Goal: Contribute content: Contribute content

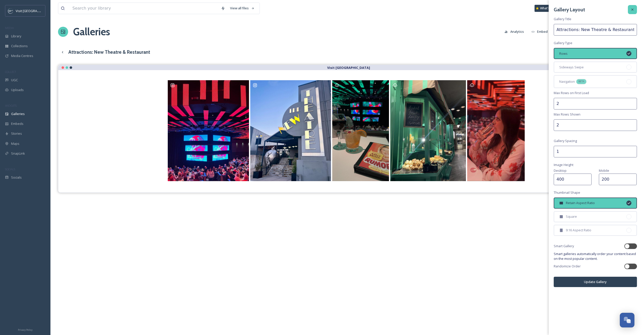
click at [636, 11] on div at bounding box center [632, 9] width 9 height 9
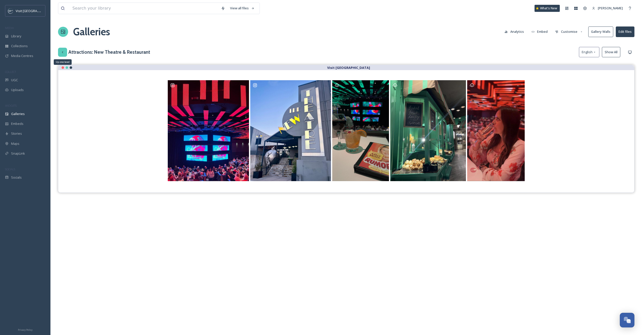
click at [64, 53] on icon at bounding box center [63, 52] width 4 height 4
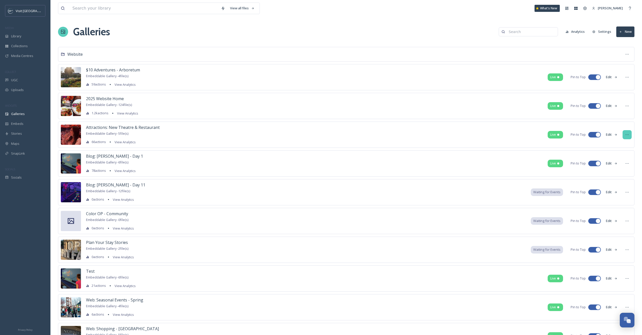
click at [628, 134] on icon at bounding box center [627, 135] width 4 height 4
click at [618, 191] on div "Delete" at bounding box center [618, 191] width 28 height 10
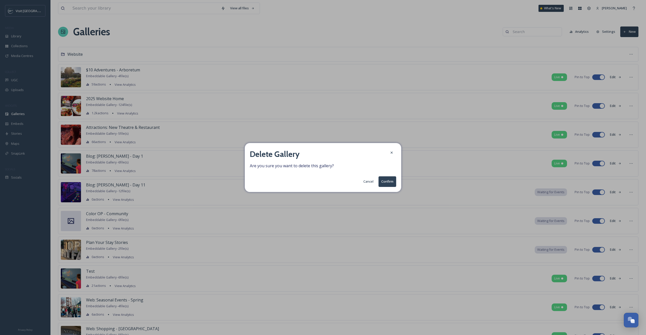
click at [387, 182] on button "Confirm" at bounding box center [388, 181] width 18 height 10
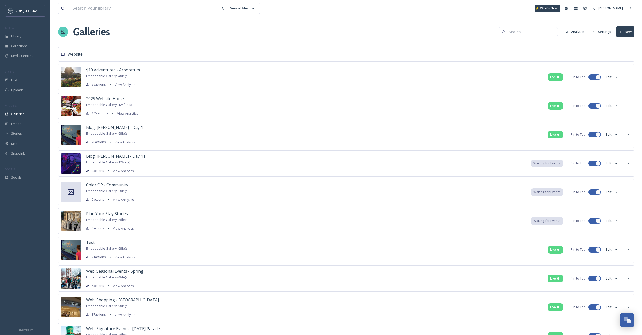
click at [627, 35] on button "New" at bounding box center [626, 32] width 18 height 10
click at [632, 43] on span "Gallery" at bounding box center [626, 43] width 11 height 5
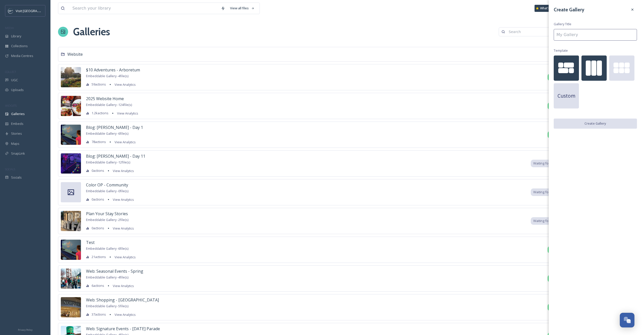
click at [593, 67] on div at bounding box center [594, 68] width 5 height 15
click at [592, 29] on input at bounding box center [595, 35] width 83 height 12
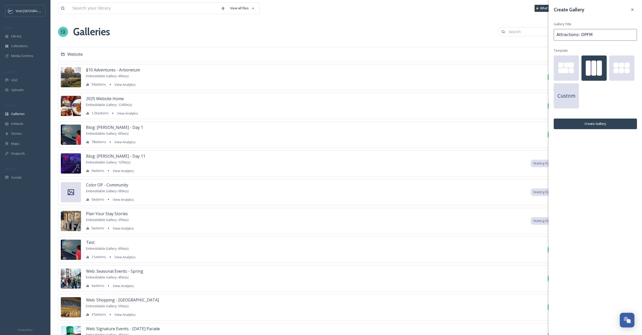
type input "Attractions: OPFM"
click at [628, 125] on button "Create Gallery" at bounding box center [595, 124] width 83 height 10
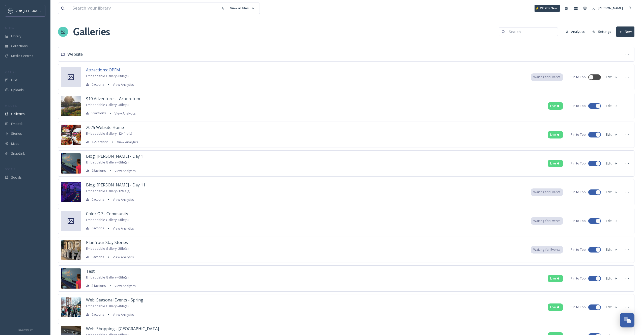
click at [102, 71] on span "Attractions: OPFM" at bounding box center [103, 70] width 34 height 6
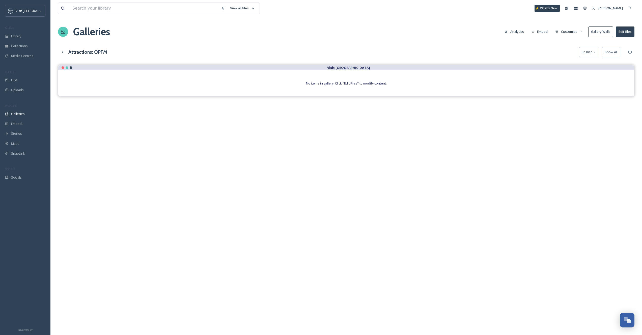
click at [631, 31] on button "Edit files" at bounding box center [625, 32] width 19 height 10
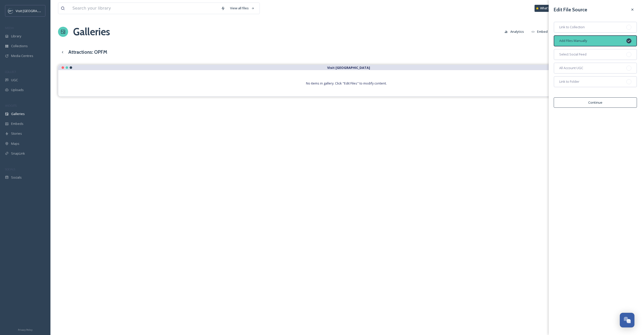
click at [601, 103] on button "Continue" at bounding box center [595, 102] width 83 height 10
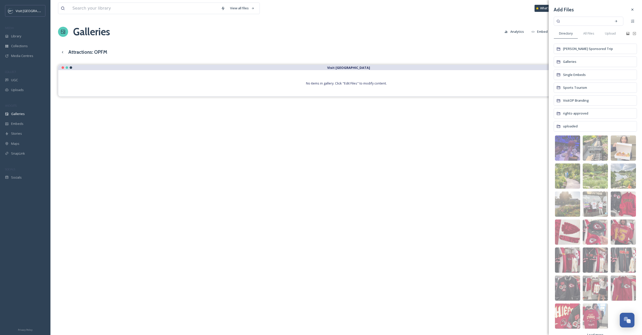
click at [577, 19] on input at bounding box center [586, 21] width 48 height 11
type input "farmers market"
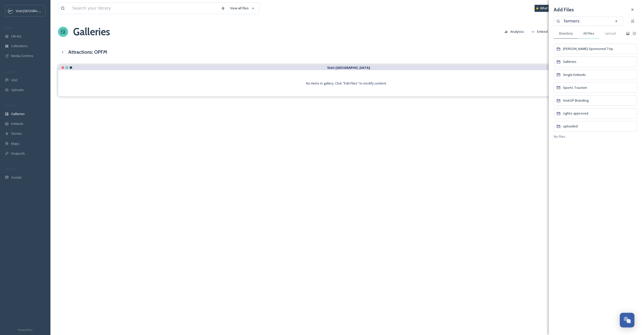
type input "farmer"
type input "f"
type input "market"
click at [634, 10] on icon at bounding box center [633, 10] width 4 height 4
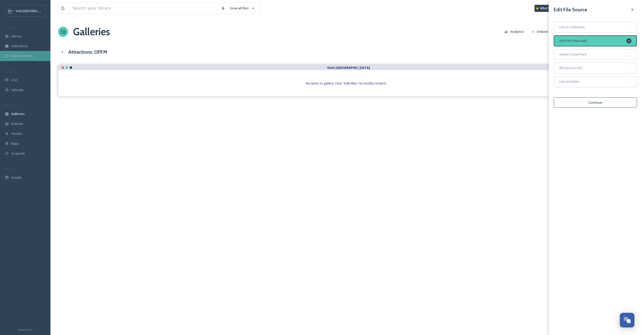
click at [29, 51] on div "Media Centres" at bounding box center [25, 56] width 50 height 10
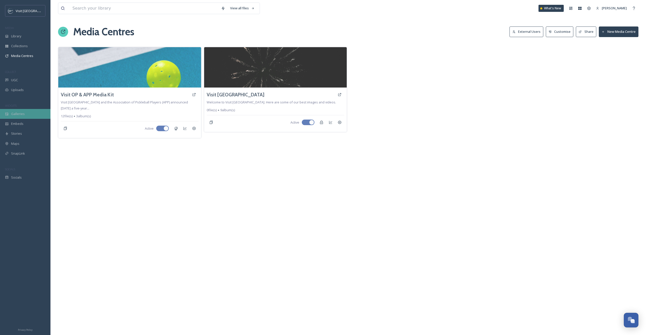
click at [25, 116] on div "Galleries" at bounding box center [25, 114] width 50 height 10
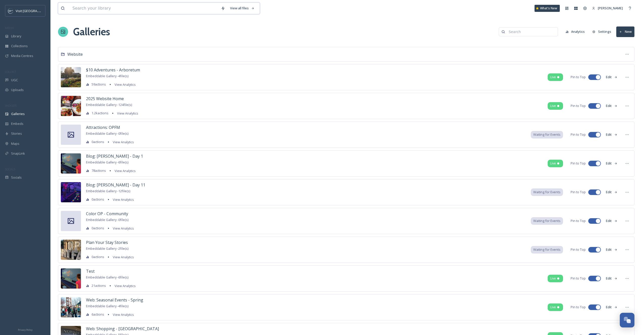
click at [139, 11] on input at bounding box center [144, 8] width 149 height 11
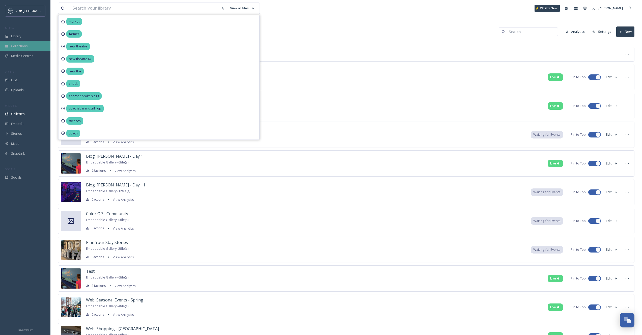
click at [23, 44] on span "Collections" at bounding box center [19, 46] width 17 height 5
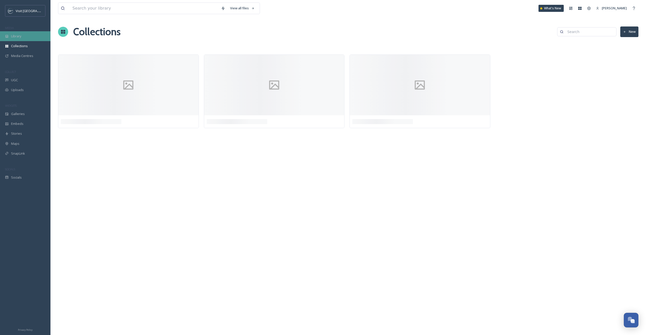
click at [23, 35] on div "Library" at bounding box center [25, 36] width 50 height 10
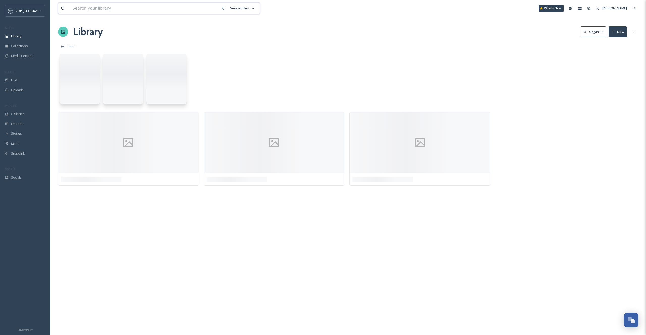
click at [133, 6] on input at bounding box center [144, 8] width 149 height 11
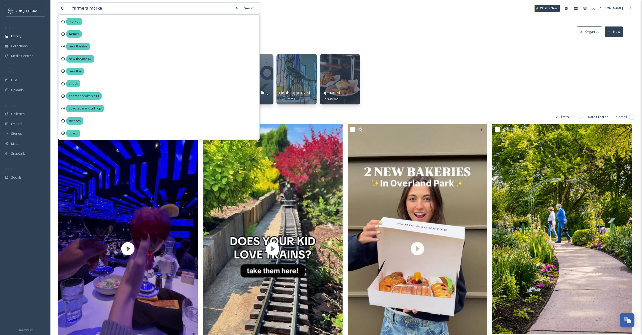
type input "farmers market"
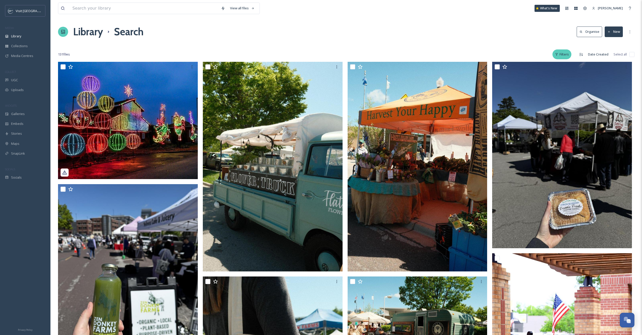
click at [566, 53] on div "Filters" at bounding box center [562, 54] width 19 height 10
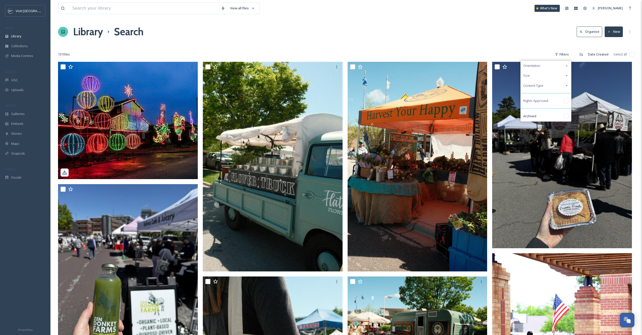
click at [559, 88] on div "Content Type" at bounding box center [546, 86] width 50 height 10
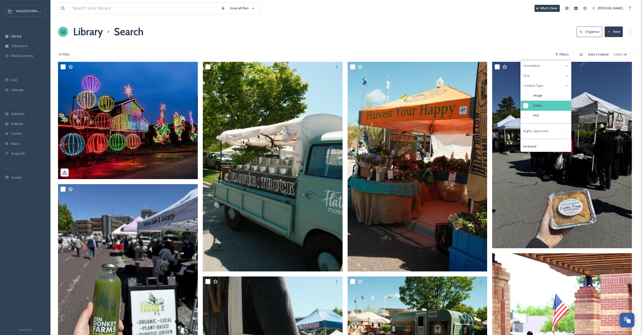
click at [556, 107] on div "Video" at bounding box center [546, 106] width 50 height 10
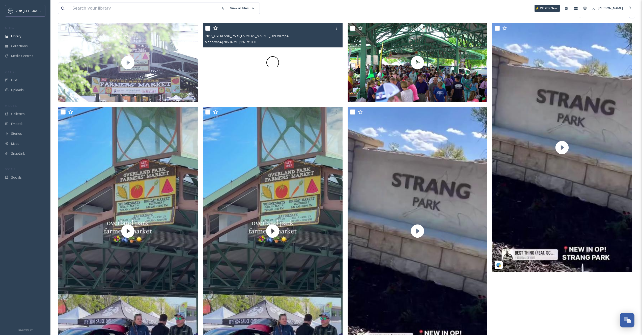
scroll to position [68, 0]
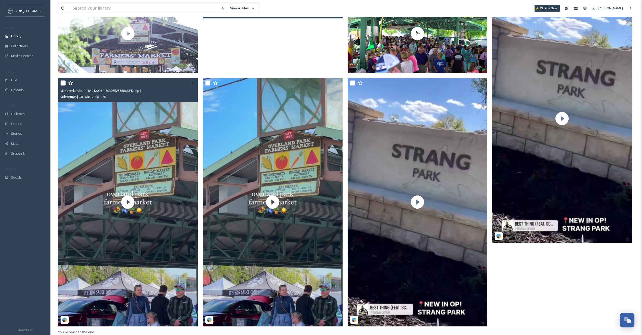
click at [64, 81] on input "checkbox" at bounding box center [63, 83] width 5 height 5
checkbox input "true"
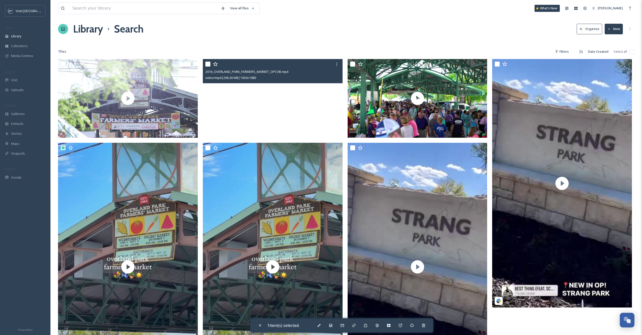
scroll to position [0, 0]
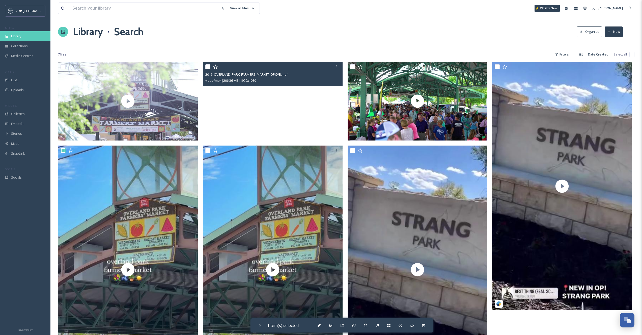
click at [27, 36] on div "Library" at bounding box center [25, 36] width 50 height 10
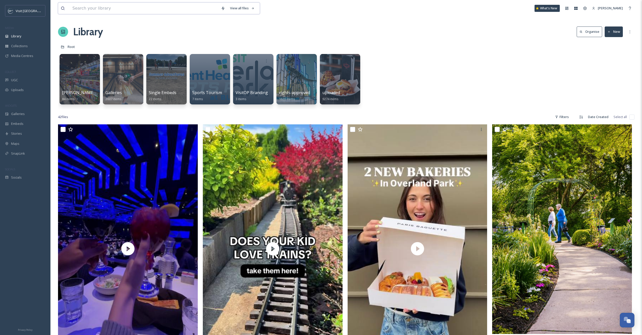
click at [111, 4] on input at bounding box center [144, 8] width 149 height 11
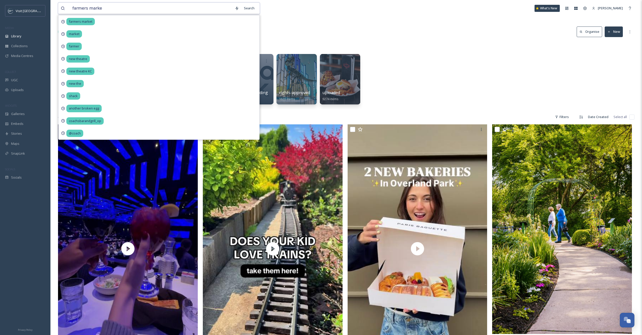
type input "farmers market"
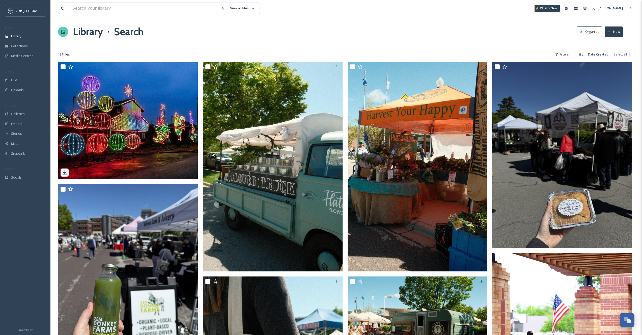
click at [575, 52] on div "131 file s Filters Date Created Select all" at bounding box center [346, 54] width 577 height 10
click at [564, 54] on div "Filters" at bounding box center [562, 54] width 19 height 10
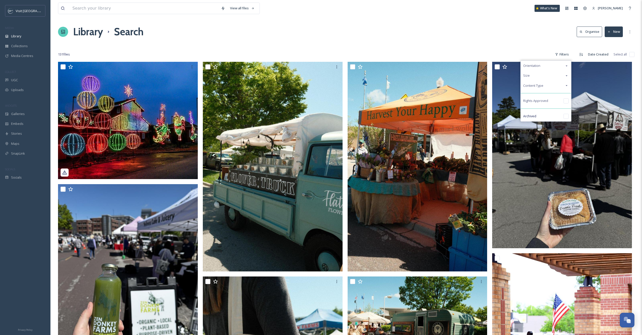
click at [551, 84] on div "Content Type" at bounding box center [546, 86] width 50 height 10
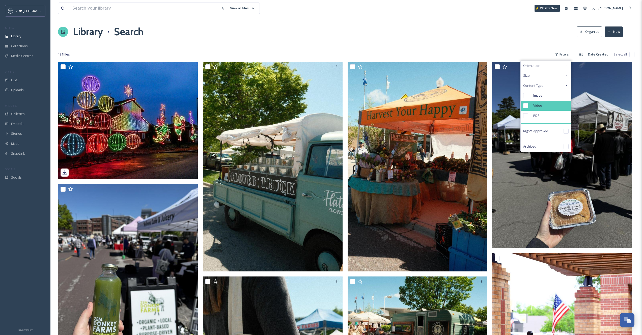
click at [546, 106] on div "Video" at bounding box center [546, 106] width 50 height 10
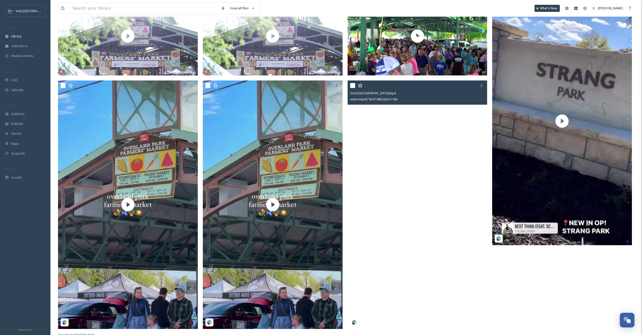
scroll to position [68, 0]
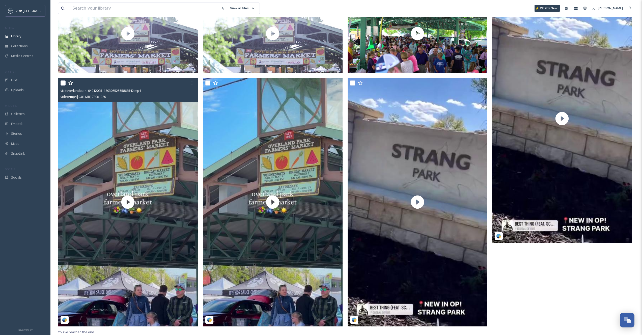
click at [62, 82] on input "checkbox" at bounding box center [63, 83] width 5 height 5
checkbox input "true"
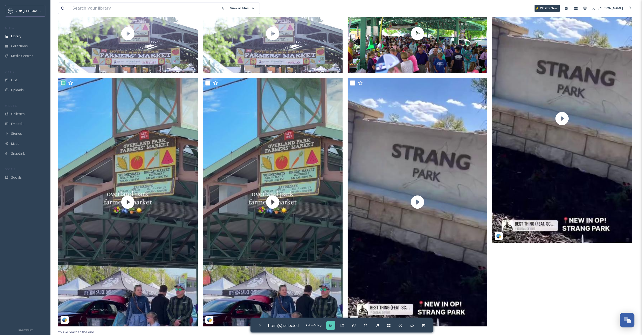
click at [333, 326] on icon at bounding box center [331, 326] width 4 height 4
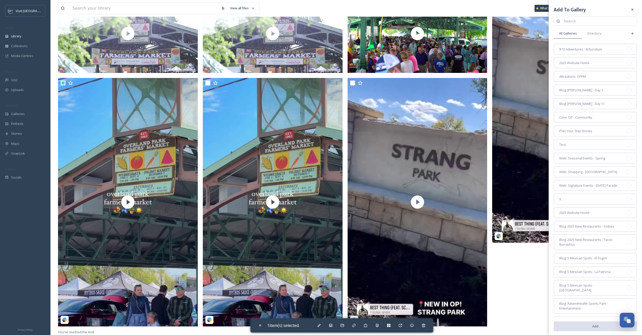
click at [577, 20] on input at bounding box center [598, 21] width 73 height 10
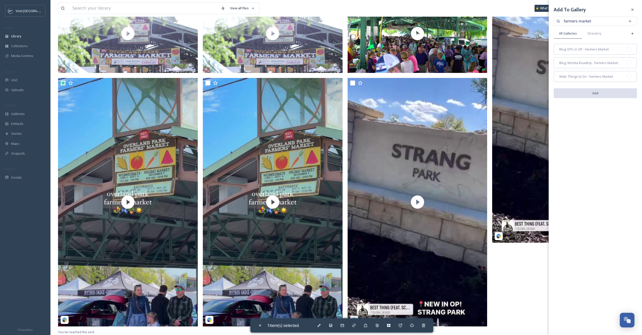
click at [586, 22] on input "farmers market" at bounding box center [593, 21] width 63 height 10
type input "OPFM"
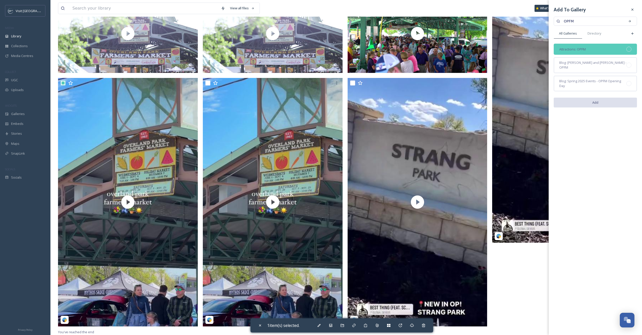
click at [588, 53] on div "Attractions: OPFM" at bounding box center [595, 49] width 83 height 11
click at [602, 102] on button "Add" at bounding box center [595, 103] width 83 height 10
checkbox input "false"
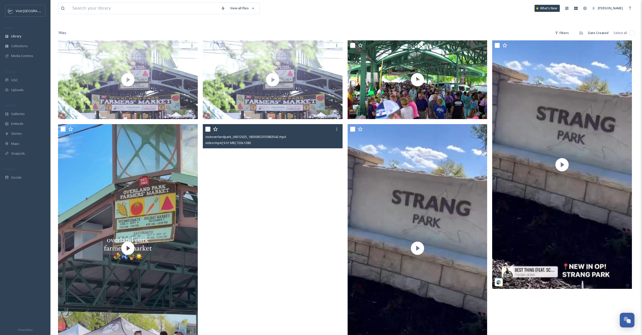
scroll to position [0, 0]
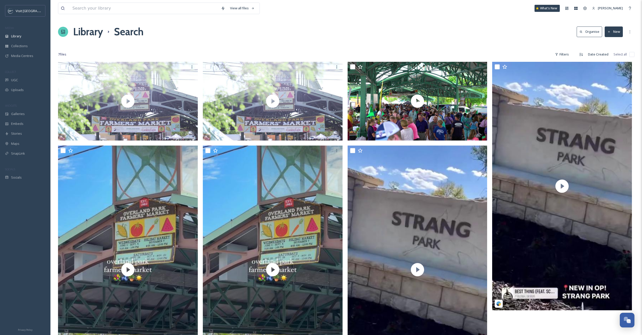
click at [97, 30] on h1 "Library" at bounding box center [88, 31] width 30 height 15
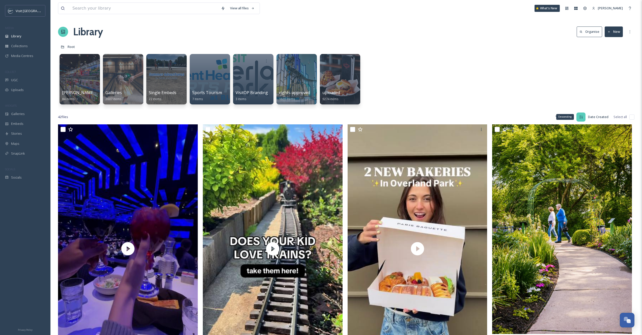
click at [561, 115] on div "Descending" at bounding box center [566, 117] width 18 height 6
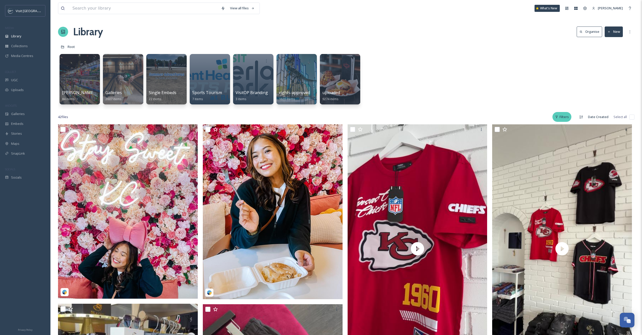
click at [561, 115] on div "Filters" at bounding box center [562, 117] width 19 height 10
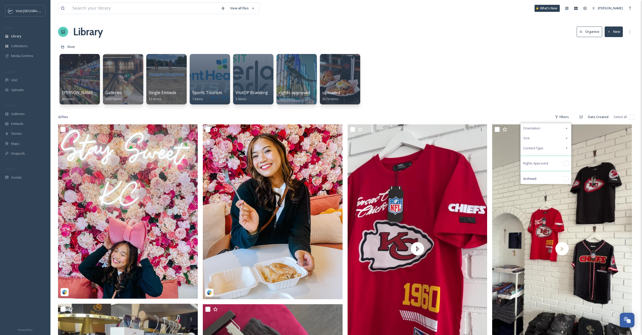
click at [544, 150] on div "Content Type" at bounding box center [546, 148] width 50 height 10
click at [116, 119] on div "42 file s Filters Orientation Size Content Type Image Video PDF Rights Approved…" at bounding box center [346, 117] width 577 height 10
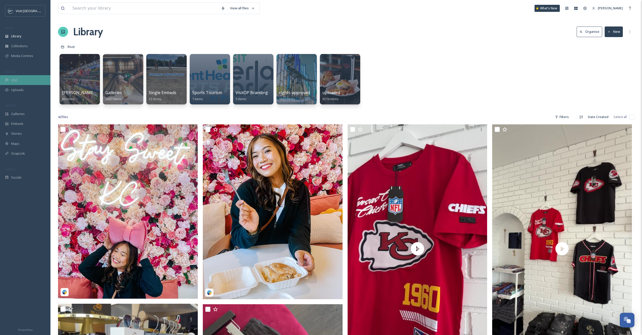
click at [21, 78] on div "UGC" at bounding box center [25, 80] width 50 height 10
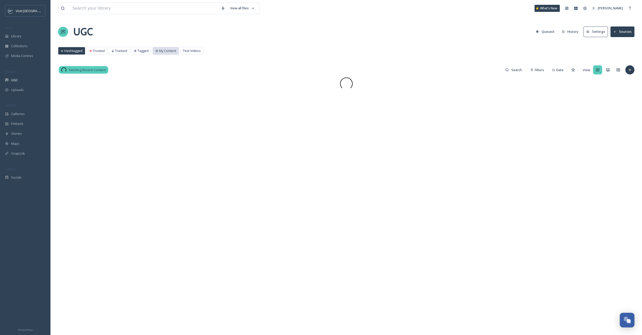
click at [166, 55] on div "My Content" at bounding box center [166, 51] width 26 height 8
click at [159, 50] on span "My Content" at bounding box center [167, 50] width 17 height 5
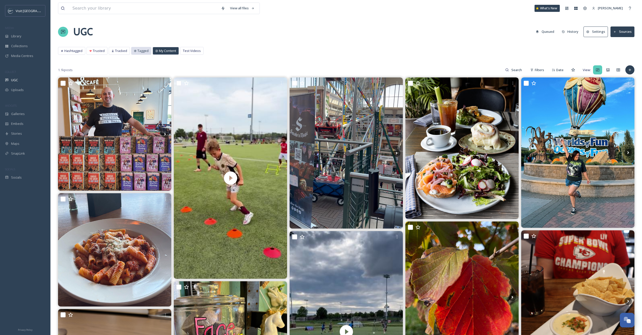
click at [144, 51] on span "Tagged" at bounding box center [143, 50] width 11 height 5
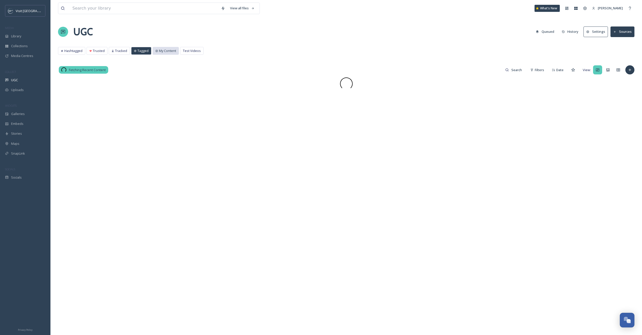
click at [166, 51] on span "My Content" at bounding box center [167, 50] width 17 height 5
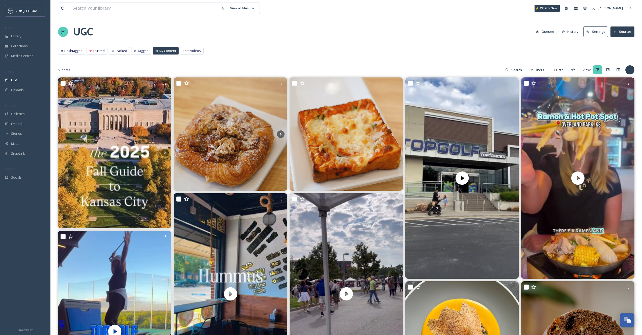
click at [167, 49] on span "My Content" at bounding box center [167, 50] width 17 height 5
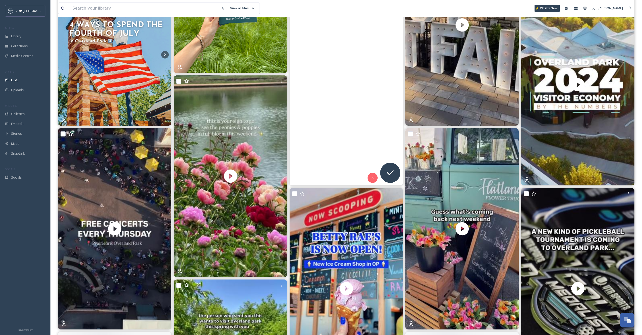
scroll to position [711, 0]
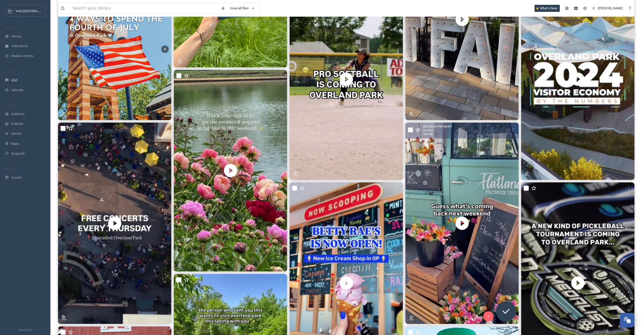
click at [411, 130] on input "checkbox" at bounding box center [410, 129] width 5 height 5
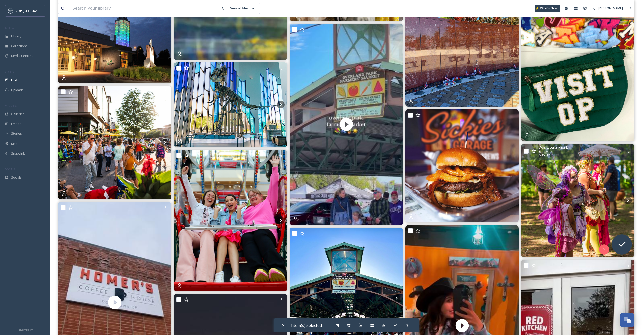
scroll to position [2494, 0]
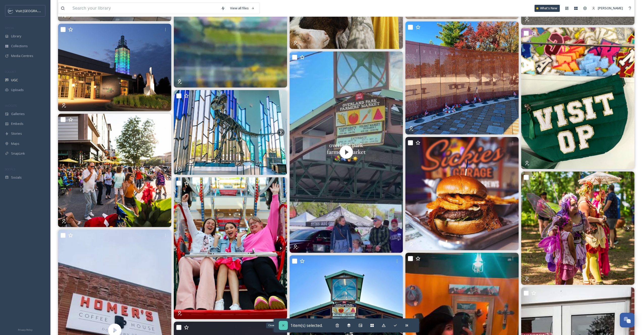
click at [283, 324] on icon at bounding box center [283, 326] width 4 height 4
checkbox input "false"
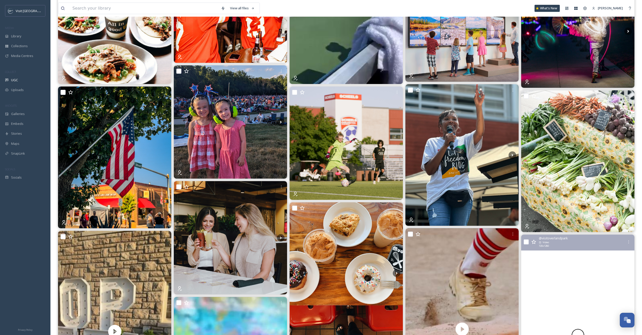
scroll to position [1987, 0]
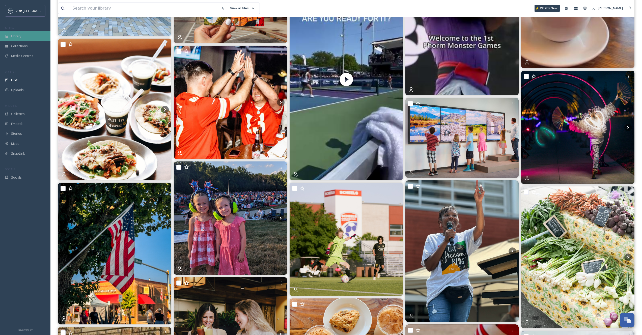
click at [24, 37] on div "Library" at bounding box center [25, 36] width 50 height 10
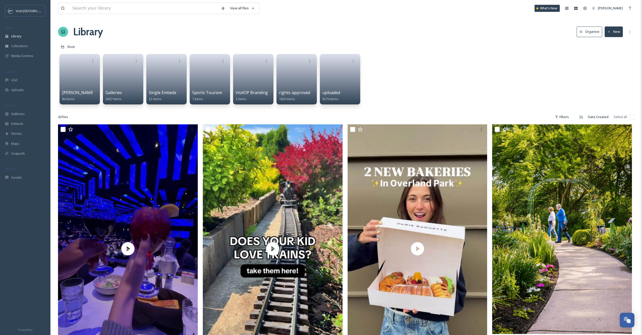
click at [617, 33] on button "New" at bounding box center [614, 32] width 18 height 10
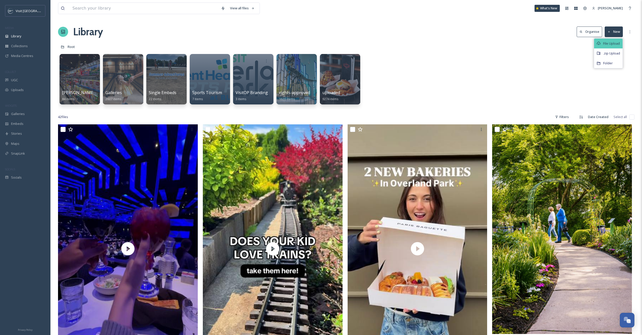
click at [607, 47] on div "File Upload" at bounding box center [608, 44] width 29 height 10
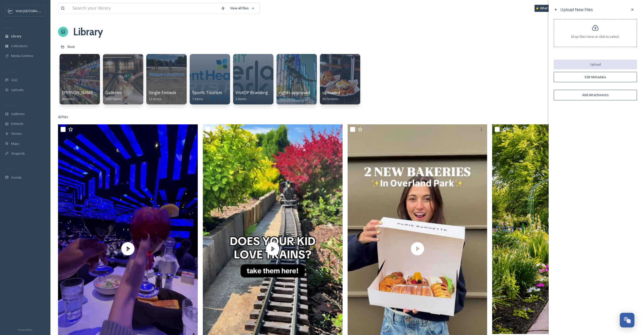
click at [580, 24] on div "Drop files here or click to select." at bounding box center [595, 33] width 83 height 28
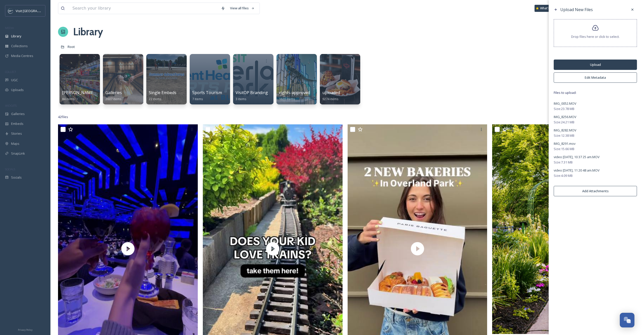
click at [589, 81] on button "Edit Metadata" at bounding box center [595, 77] width 83 height 10
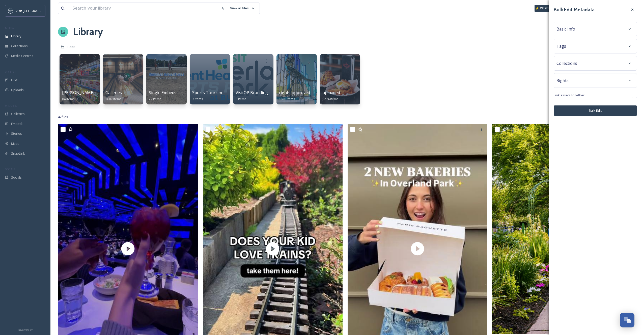
click at [570, 29] on span "Basic Info" at bounding box center [566, 29] width 19 height 6
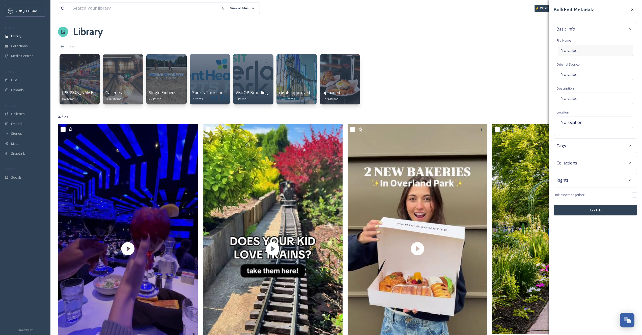
click at [575, 47] on span "No value." at bounding box center [570, 50] width 18 height 6
type input "[GEOGRAPHIC_DATA] Farmers' Market"
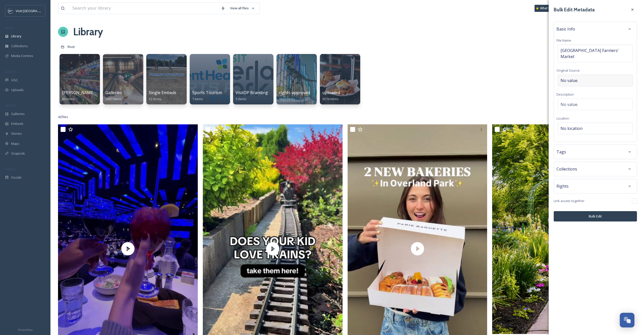
click at [588, 75] on div "No value." at bounding box center [595, 81] width 75 height 12
type input "@visitoverlandpark"
click at [581, 99] on div "No value." at bounding box center [595, 105] width 75 height 12
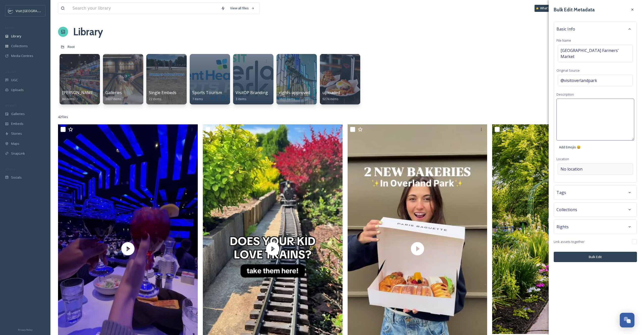
click at [576, 161] on div "Bulk Edit Metadata Basic Info File Name Overland Park Farmers' Market Original …" at bounding box center [595, 133] width 93 height 267
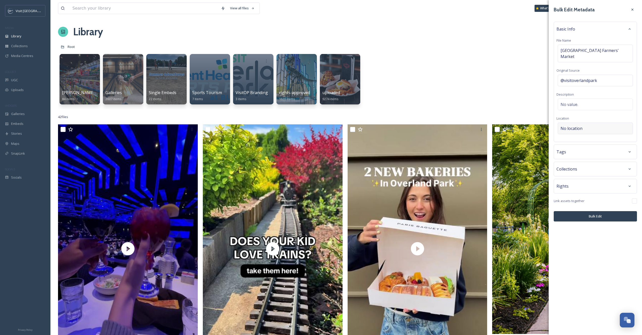
click at [574, 125] on div "No location" at bounding box center [595, 129] width 75 height 12
click at [572, 125] on input at bounding box center [595, 128] width 75 height 11
type input "Overland Park Farmers"
click at [573, 146] on span "[GEOGRAPHIC_DATA] Farmers' Market" at bounding box center [589, 148] width 57 height 5
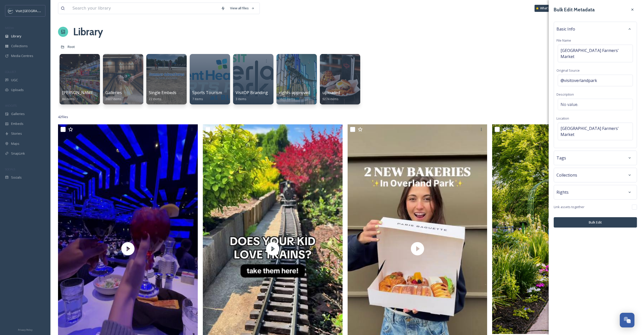
click at [577, 153] on div "Tags" at bounding box center [595, 158] width 83 height 15
click at [575, 153] on div "Tags" at bounding box center [596, 157] width 78 height 9
click at [575, 170] on input at bounding box center [586, 173] width 50 height 6
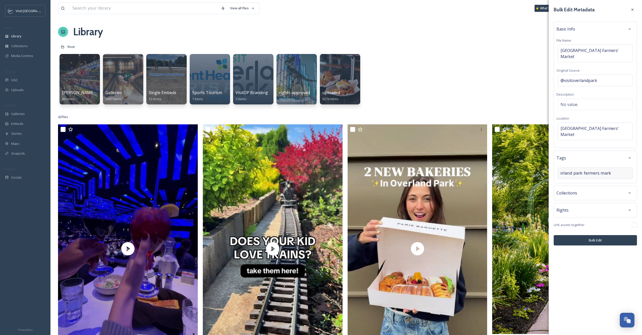
type input "overland park farmers market"
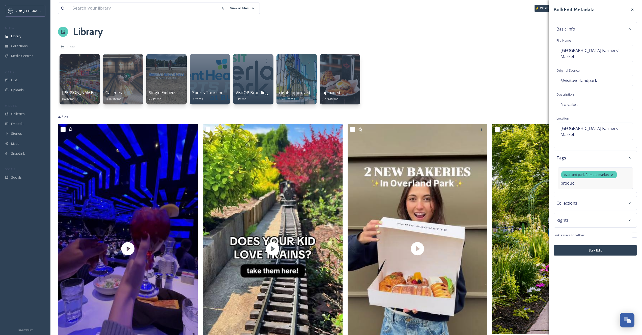
type input "produce"
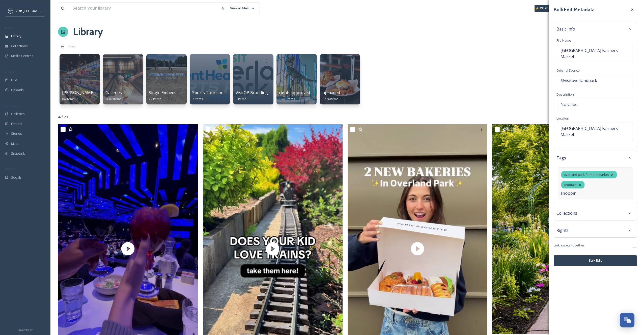
type input "shopping"
type input "food"
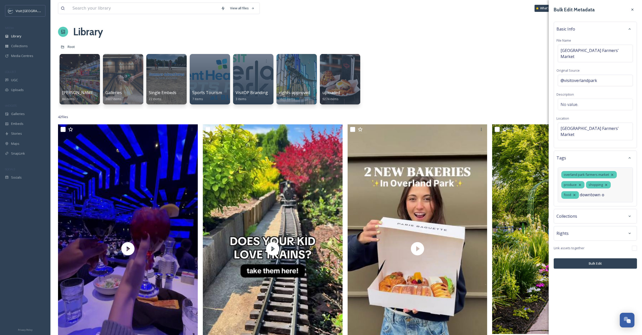
type input "downtown op"
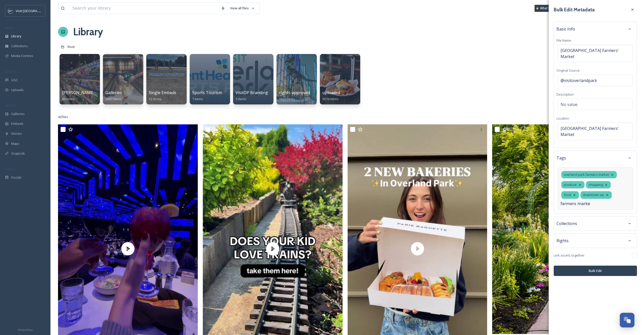
type input "farmers market"
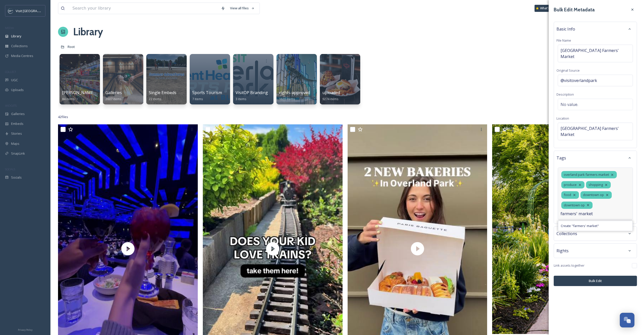
type input "farmers' market"
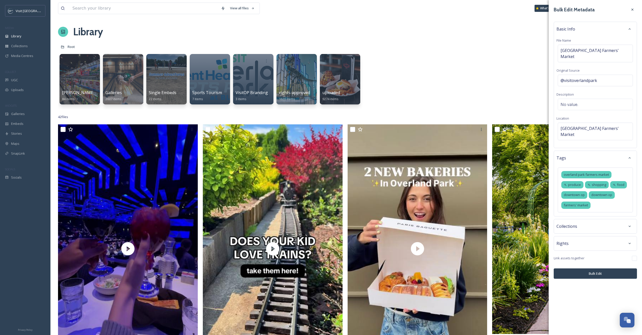
click at [593, 269] on div "Bulk Edit Metadata Basic Info File Name Overland Park Farmers' Market Original …" at bounding box center [595, 142] width 93 height 284
click at [589, 269] on button "Bulk Edit" at bounding box center [595, 274] width 83 height 10
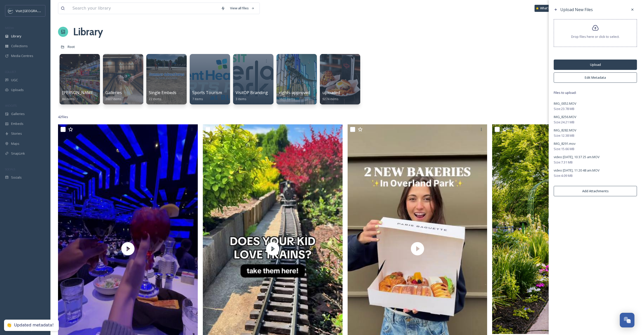
click at [602, 62] on button "Upload" at bounding box center [595, 65] width 83 height 10
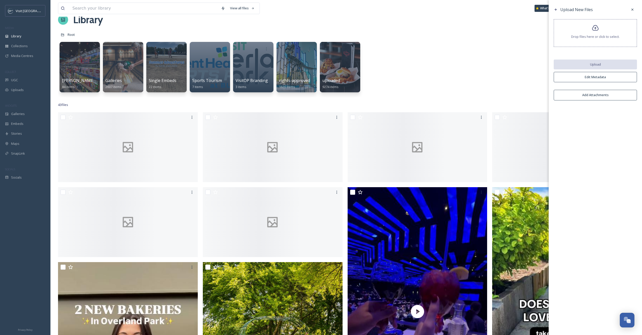
scroll to position [19, 0]
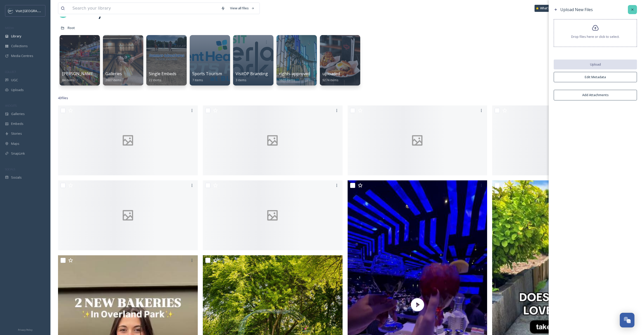
click at [632, 9] on icon at bounding box center [633, 10] width 4 height 4
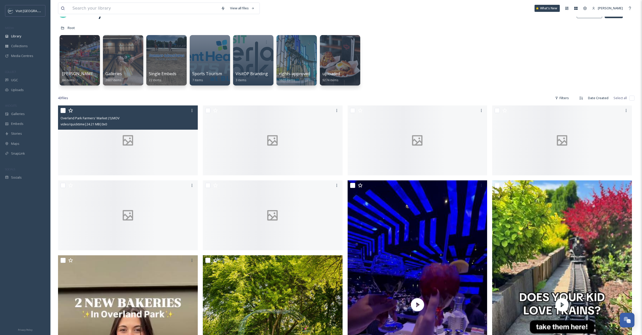
click at [59, 110] on div "Overland Park Farmers' Market (1).MOV video/quicktime | 24.21 MB | 0 x 0" at bounding box center [128, 118] width 140 height 24
click at [65, 112] on input "checkbox" at bounding box center [63, 110] width 5 height 5
checkbox input "true"
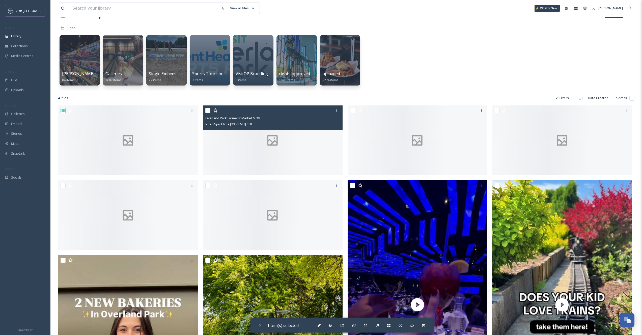
click at [208, 111] on input "checkbox" at bounding box center [207, 110] width 5 height 5
checkbox input "true"
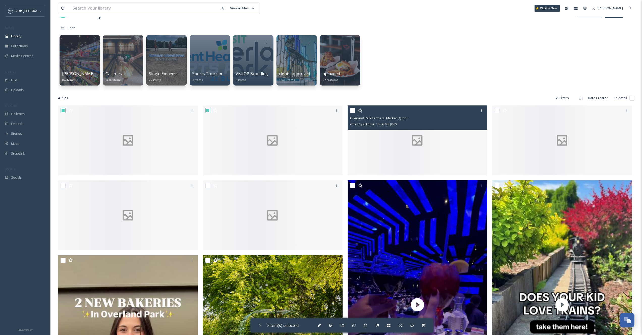
click at [352, 111] on input "checkbox" at bounding box center [352, 110] width 5 height 5
checkbox input "true"
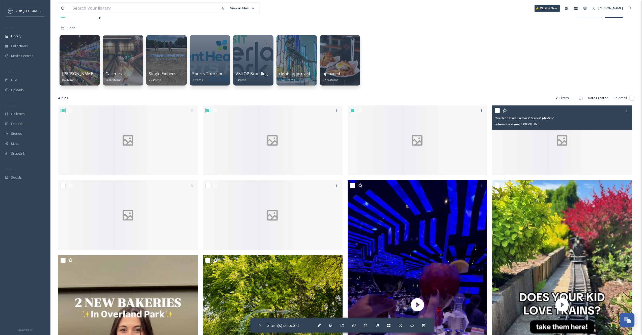
click at [498, 112] on input "checkbox" at bounding box center [497, 110] width 5 height 5
checkbox input "true"
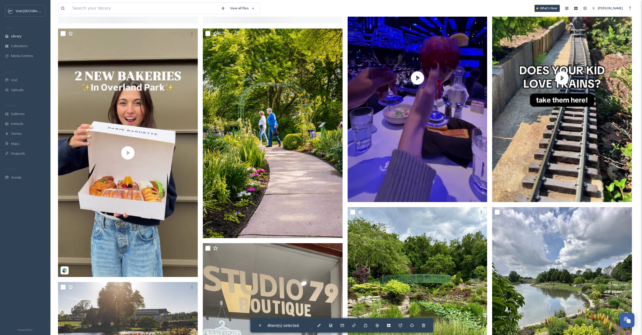
scroll to position [261, 0]
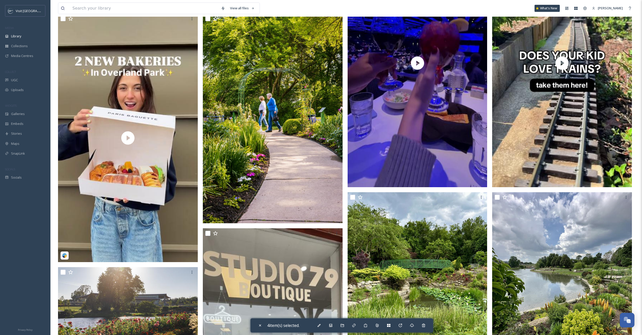
checkbox input "true"
click at [335, 325] on div "Add to Gallery" at bounding box center [330, 325] width 9 height 9
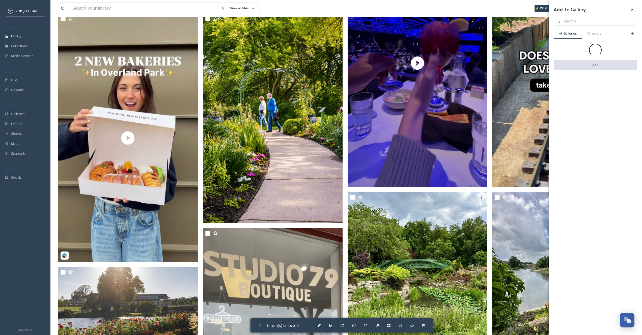
click at [587, 18] on input at bounding box center [598, 21] width 73 height 10
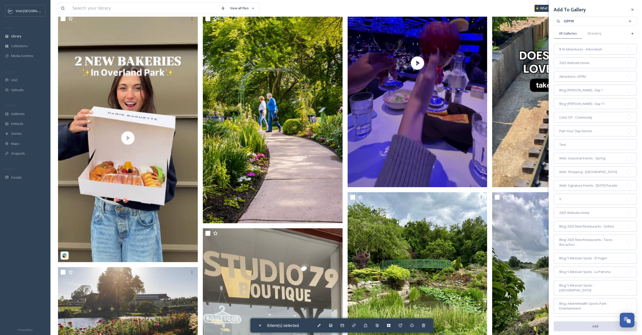
type input "OPFM"
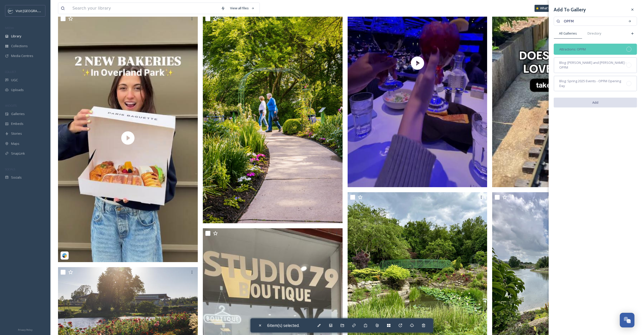
click at [578, 51] on span "Attractions: OPFM" at bounding box center [573, 49] width 27 height 5
click at [603, 100] on button "Add" at bounding box center [595, 103] width 83 height 10
checkbox input "false"
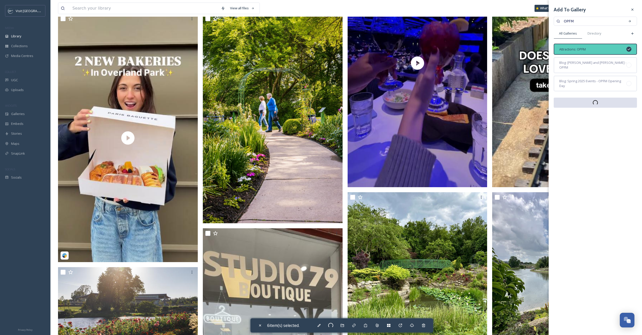
checkbox input "false"
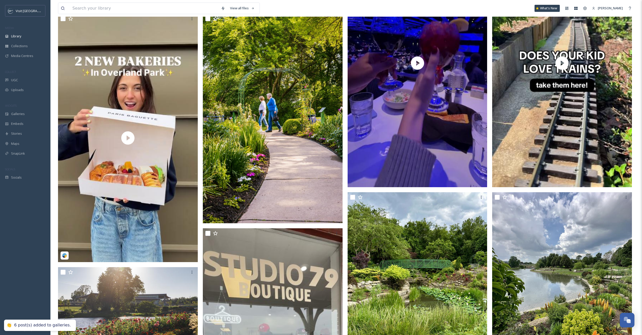
click at [35, 327] on div "6 post(s) added to galleries." at bounding box center [42, 325] width 57 height 5
click at [13, 114] on span "Galleries" at bounding box center [18, 114] width 14 height 5
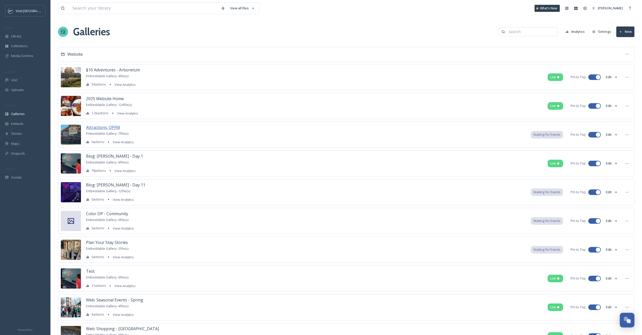
click at [107, 126] on span "Attractions: OPFM" at bounding box center [103, 128] width 34 height 6
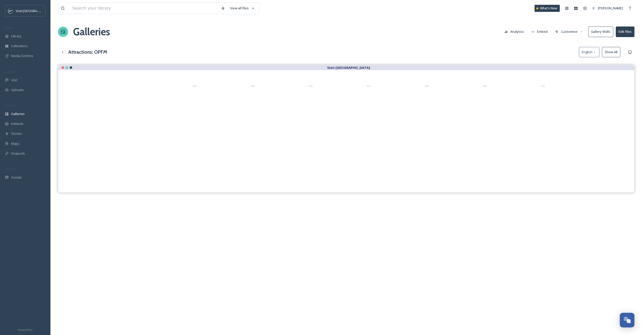
click at [623, 31] on button "Edit files" at bounding box center [625, 32] width 19 height 10
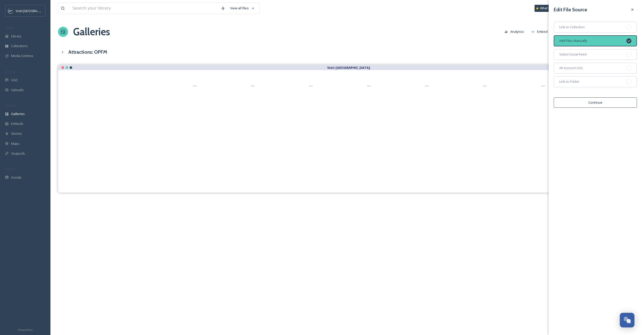
click at [506, 58] on div "View all files What's New [PERSON_NAME] Galleries Analytics Embed Customise Gal…" at bounding box center [346, 204] width 592 height 408
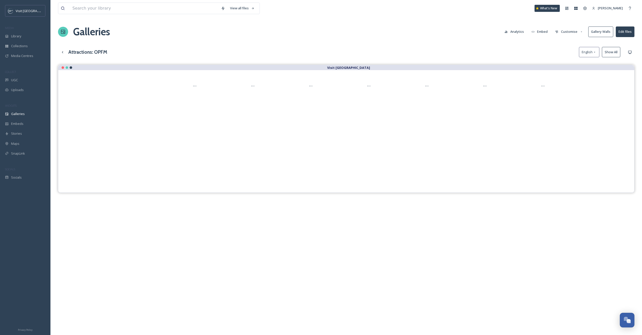
click at [567, 33] on button "Customise" at bounding box center [569, 32] width 33 height 10
click at [567, 42] on div "Layout" at bounding box center [570, 43] width 35 height 10
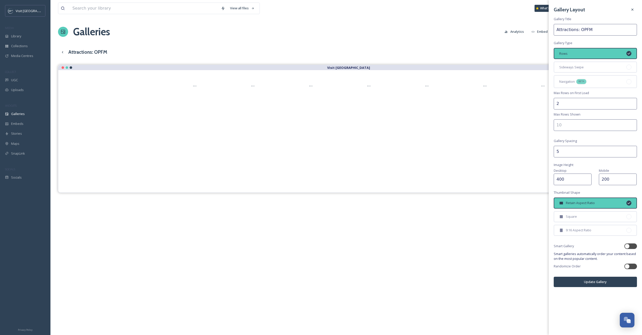
click at [562, 101] on input "2" at bounding box center [595, 104] width 83 height 12
type input "1"
click at [564, 129] on input "number" at bounding box center [595, 125] width 83 height 12
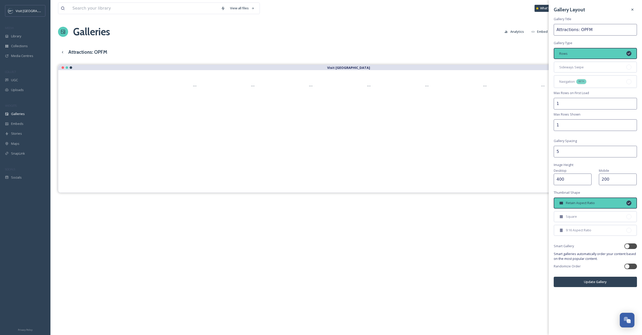
type input "1"
click at [568, 154] on input "5" at bounding box center [595, 152] width 83 height 12
type input "1"
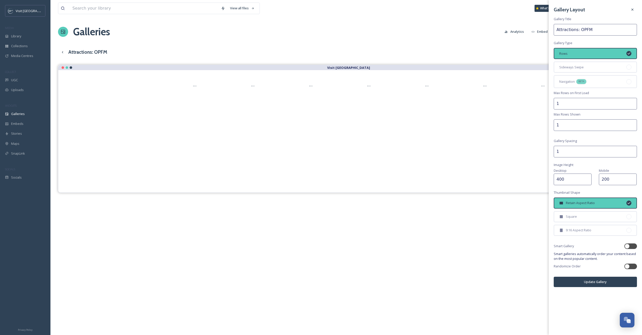
click at [574, 164] on div "Gallery Layout Gallery Title Attractions: OPFM Gallery Type Rows Sideways Swipe…" at bounding box center [595, 146] width 93 height 292
click at [599, 277] on button "Update Gallery" at bounding box center [595, 282] width 83 height 10
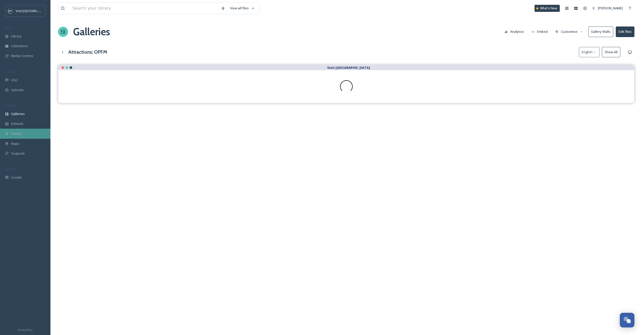
click at [27, 131] on div "Stories" at bounding box center [25, 134] width 50 height 10
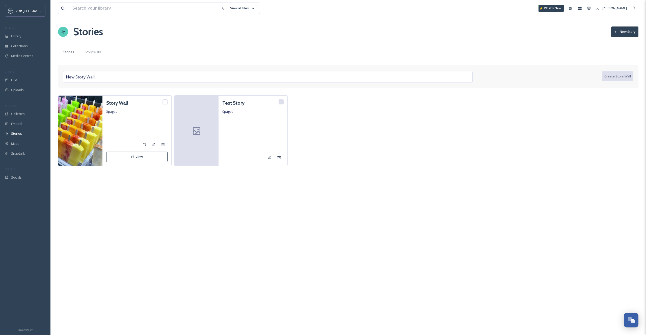
click at [336, 87] on div "New Story Wall Create Story Wall" at bounding box center [348, 76] width 581 height 23
click at [333, 75] on div "New Story Wall" at bounding box center [268, 77] width 410 height 12
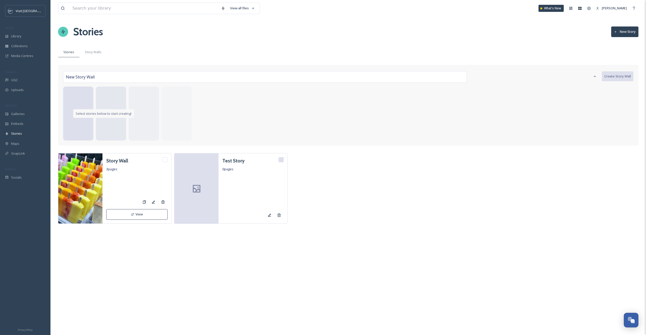
click at [333, 75] on div "New Story Wall Create Story Wall" at bounding box center [348, 76] width 570 height 13
click at [163, 76] on div "New Story Wall" at bounding box center [265, 77] width 404 height 12
type input "OPFM"
click at [77, 113] on span "Select stories below to start creating!" at bounding box center [104, 113] width 56 height 5
click at [125, 102] on div at bounding box center [111, 114] width 30 height 54
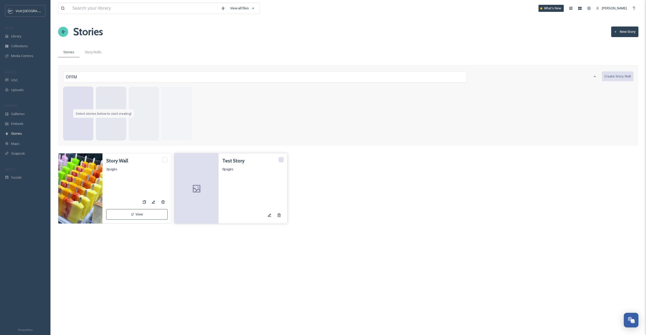
click at [235, 154] on div "Test Story 0 pages" at bounding box center [253, 188] width 69 height 70
click at [102, 80] on div "OPFM" at bounding box center [265, 77] width 404 height 12
click at [102, 80] on input "OPFM" at bounding box center [91, 77] width 56 height 12
click at [97, 58] on div "View all files What's New [PERSON_NAME] Stories New Story Stories Story Walls O…" at bounding box center [348, 167] width 596 height 335
click at [95, 54] on span "Story Walls" at bounding box center [93, 52] width 17 height 5
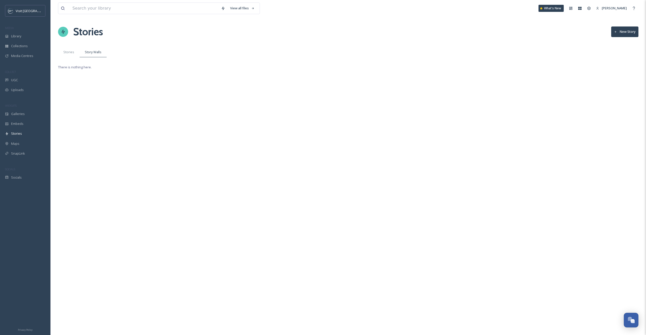
click at [626, 32] on button "New Story" at bounding box center [624, 32] width 27 height 10
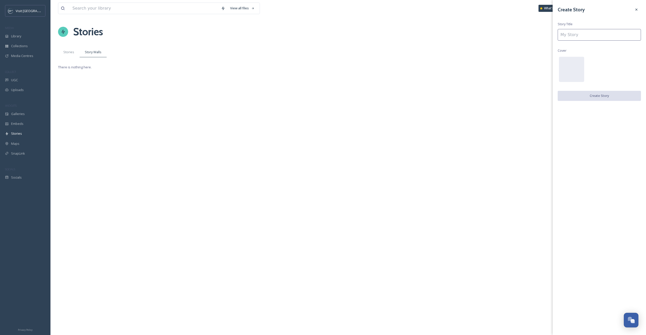
click at [618, 34] on input at bounding box center [599, 35] width 83 height 12
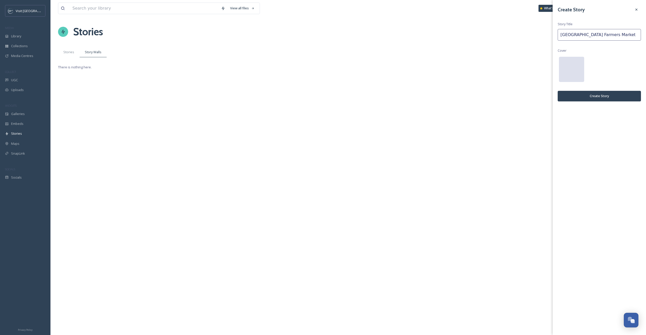
type input "[GEOGRAPHIC_DATA] Farmers Market"
click at [578, 62] on div at bounding box center [571, 69] width 25 height 25
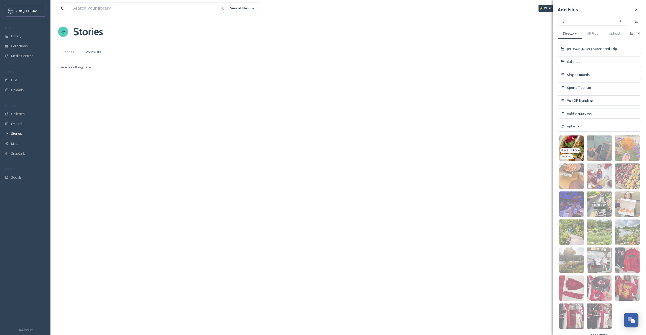
click at [577, 139] on img at bounding box center [571, 148] width 25 height 25
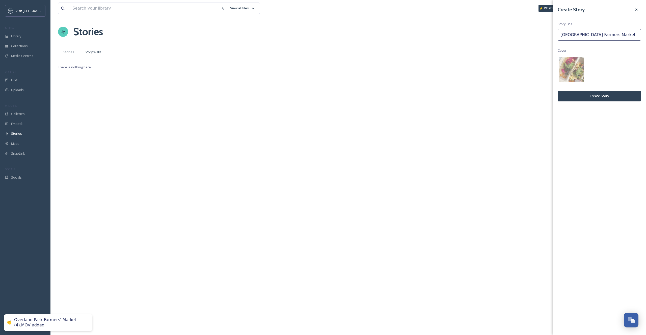
click at [604, 100] on button "Create Story" at bounding box center [599, 96] width 83 height 10
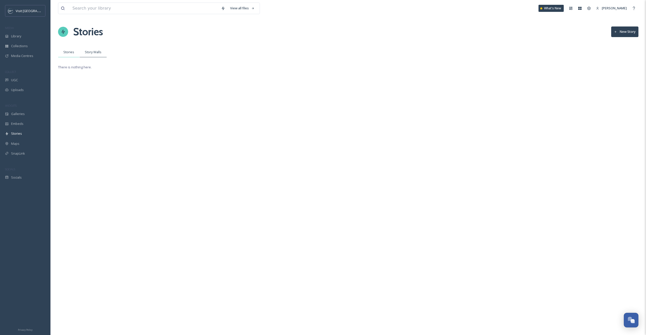
click at [67, 53] on span "Stories" at bounding box center [68, 52] width 11 height 5
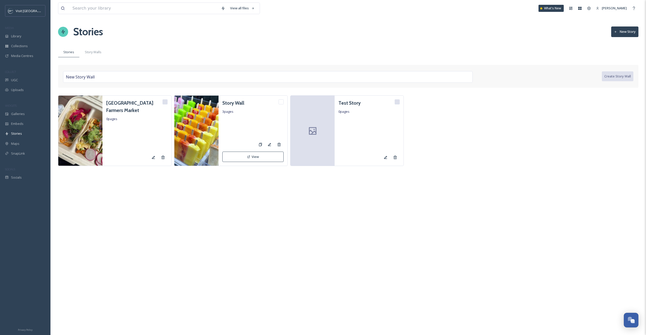
click at [625, 31] on button "New Story" at bounding box center [624, 32] width 27 height 10
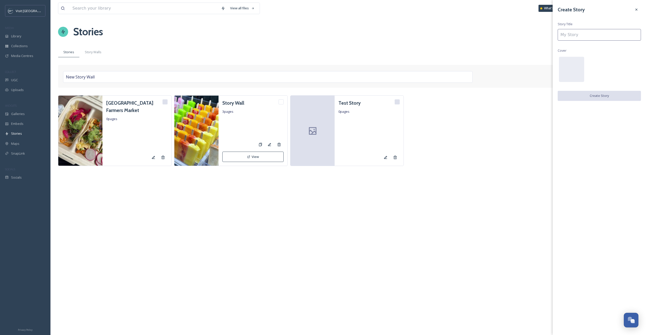
click at [613, 36] on input at bounding box center [599, 35] width 83 height 12
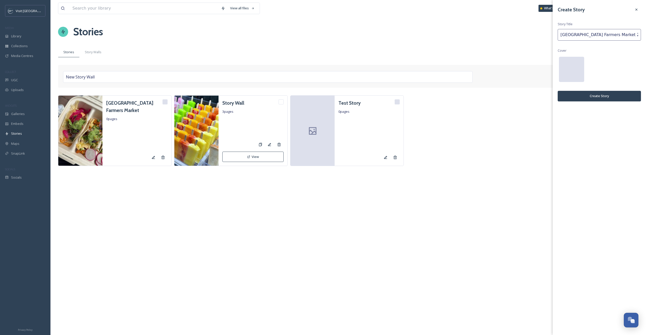
type input "[GEOGRAPHIC_DATA] Farmers Market 2"
click at [583, 66] on div at bounding box center [571, 69] width 25 height 25
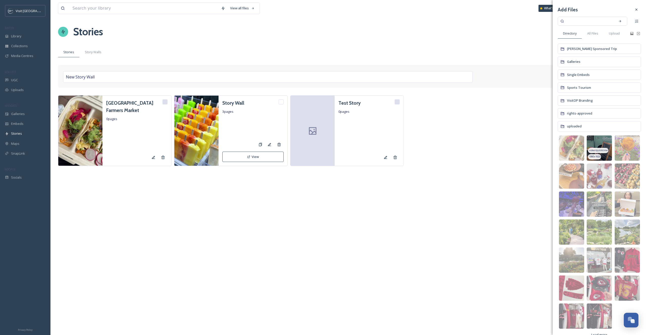
click at [594, 150] on span "video/quicktime" at bounding box center [598, 151] width 19 height 4
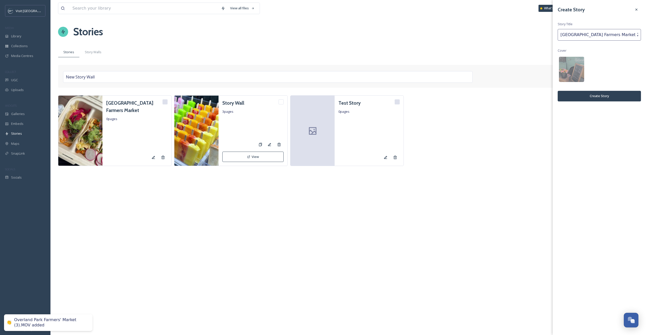
click at [597, 100] on button "Create Story" at bounding box center [599, 96] width 83 height 10
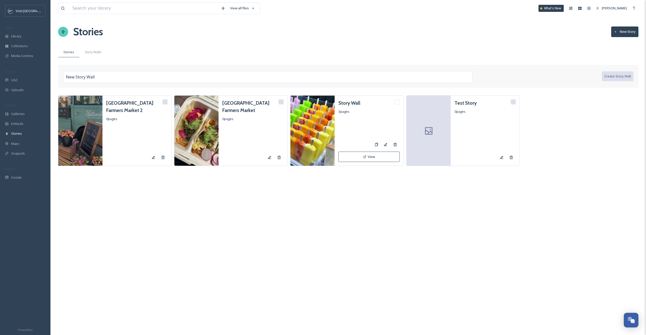
click at [618, 31] on button "New Story" at bounding box center [624, 32] width 27 height 10
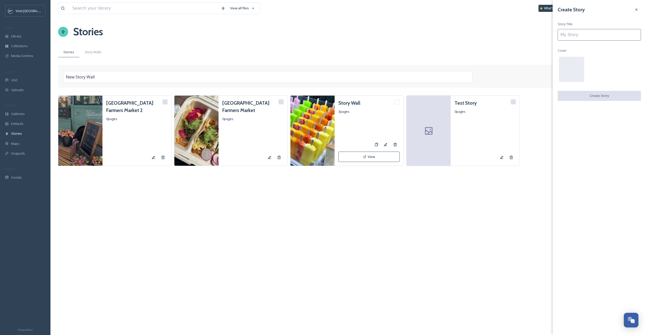
click at [605, 37] on input at bounding box center [599, 35] width 83 height 12
paste input "[GEOGRAPHIC_DATA] Farmers Market 2"
type input "[GEOGRAPHIC_DATA] Farmers Market 3"
click at [555, 65] on div "Create Story Story Title Overland Park Farmers Market 3 Cover Create Story" at bounding box center [599, 53] width 93 height 107
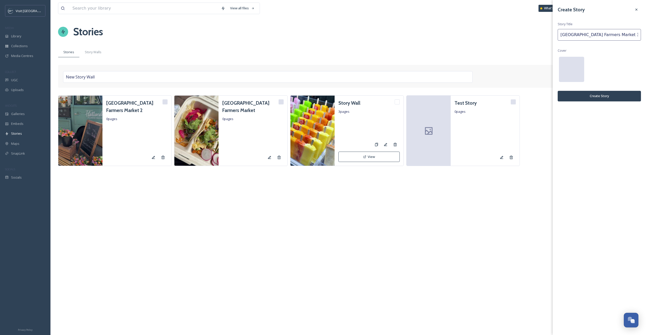
click at [563, 66] on div at bounding box center [571, 69] width 25 height 25
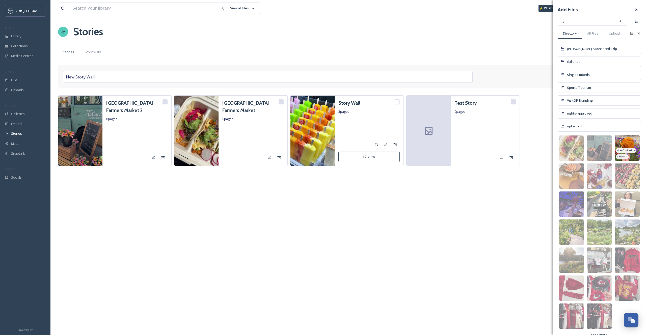
click at [623, 138] on img at bounding box center [627, 148] width 25 height 25
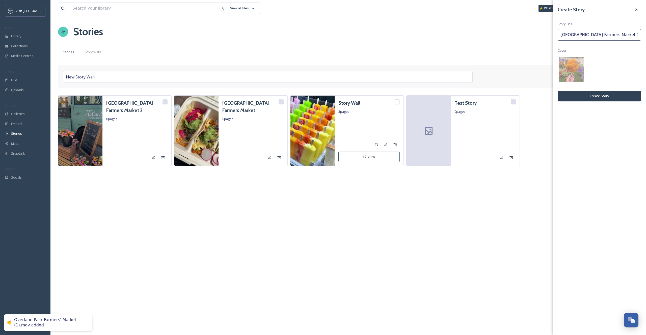
click at [600, 98] on button "Create Story" at bounding box center [599, 96] width 83 height 10
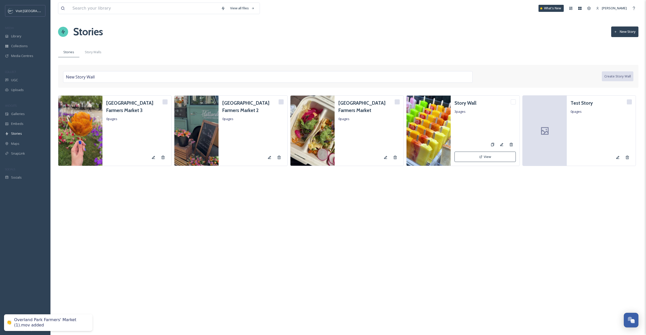
click at [623, 26] on div "Stories New Story" at bounding box center [348, 31] width 581 height 15
click at [623, 27] on button "New Story" at bounding box center [624, 32] width 27 height 10
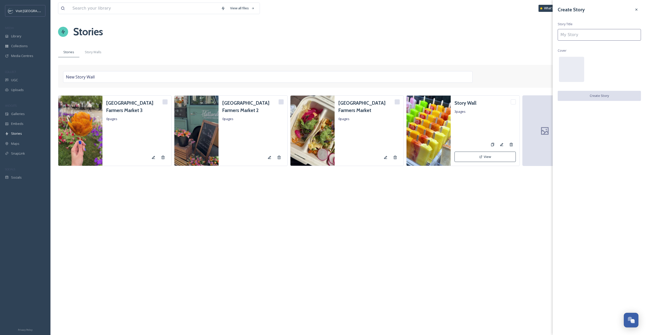
click at [616, 38] on input at bounding box center [599, 35] width 83 height 12
paste input "[GEOGRAPHIC_DATA] Farmers Market 2"
type input "[GEOGRAPHIC_DATA] Farmers Market 4"
click at [607, 91] on button "Create Story" at bounding box center [599, 96] width 83 height 10
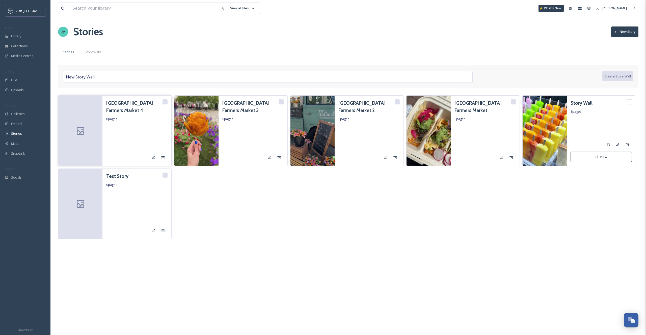
click at [122, 106] on h3 "[GEOGRAPHIC_DATA] Farmers Market 4" at bounding box center [134, 106] width 56 height 15
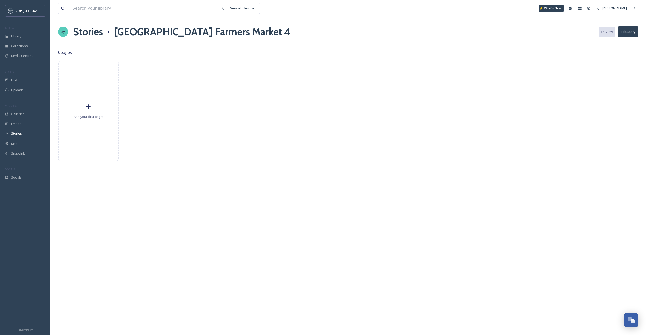
click at [628, 34] on button "Edit Story" at bounding box center [628, 32] width 20 height 10
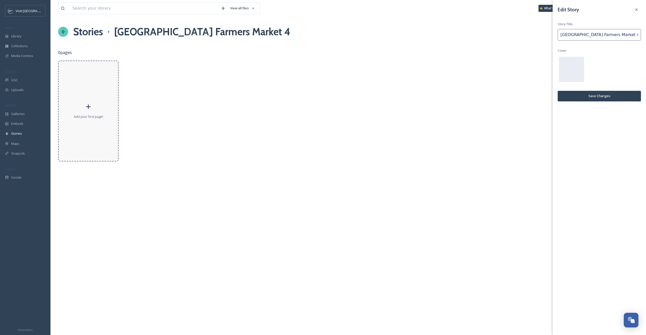
click at [100, 98] on div "Add your first page!" at bounding box center [88, 111] width 61 height 101
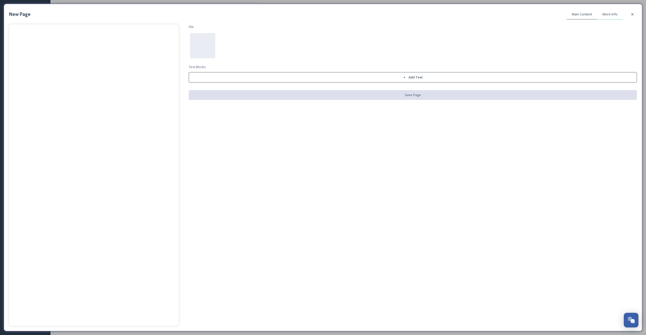
click at [609, 17] on div "More Info" at bounding box center [609, 14] width 25 height 10
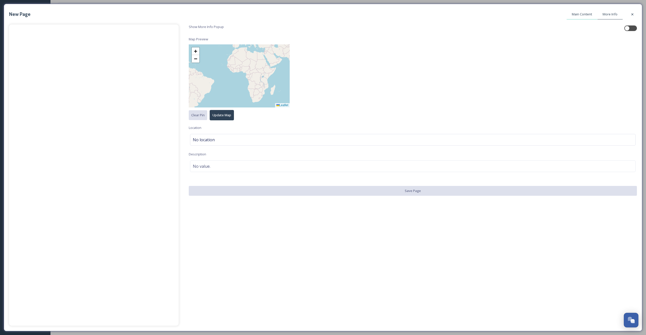
click at [589, 17] on div "Main Content" at bounding box center [582, 14] width 31 height 10
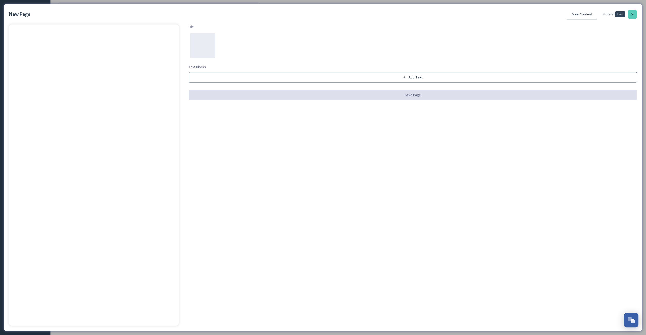
click at [634, 16] on icon at bounding box center [633, 14] width 4 height 4
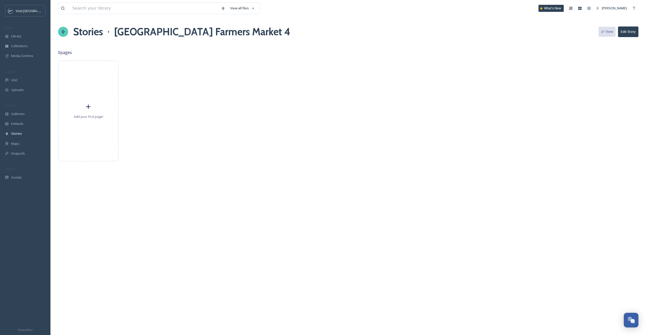
click at [89, 31] on h1 "Stories" at bounding box center [88, 31] width 30 height 15
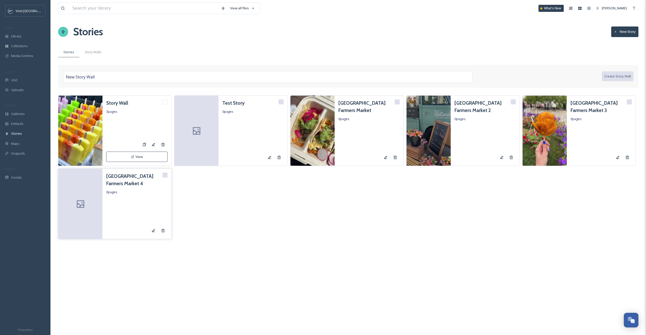
click at [162, 236] on div "Overland Park Farmers Market 4 0 pages" at bounding box center [136, 204] width 69 height 70
click at [163, 228] on div at bounding box center [163, 230] width 9 height 9
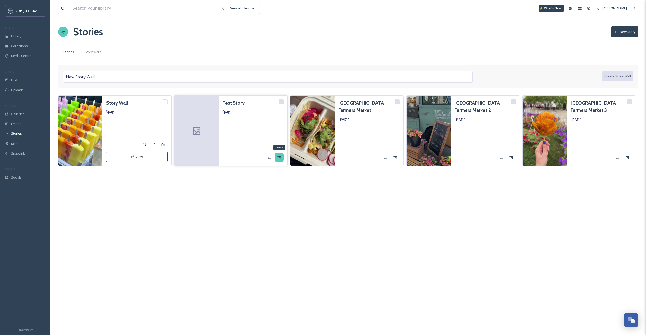
click at [279, 160] on div "Delete" at bounding box center [279, 157] width 9 height 9
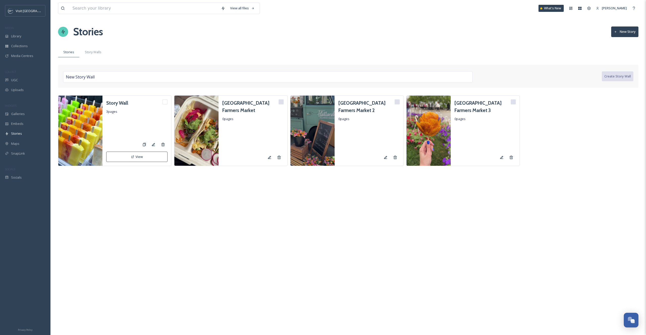
click at [613, 30] on button "New Story" at bounding box center [624, 32] width 27 height 10
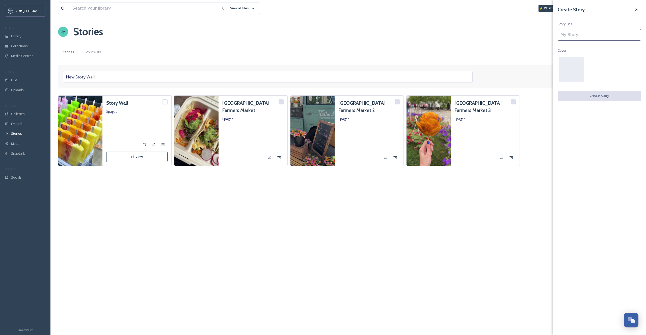
click at [587, 31] on input at bounding box center [599, 35] width 83 height 12
paste input "[GEOGRAPHIC_DATA] Farmers Market 2"
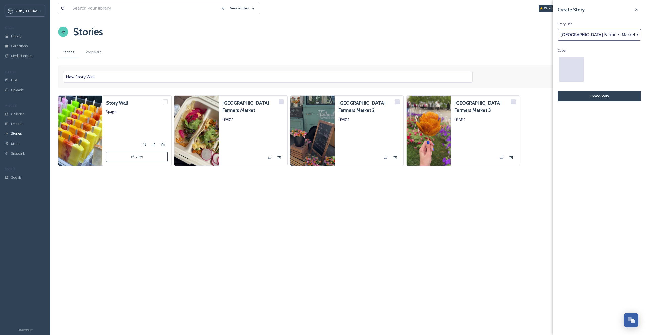
type input "[GEOGRAPHIC_DATA] Farmers Market 4"
click at [562, 66] on div at bounding box center [571, 69] width 25 height 25
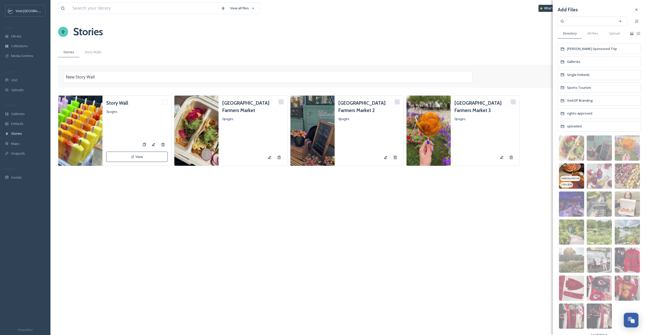
click at [572, 171] on img at bounding box center [571, 176] width 25 height 25
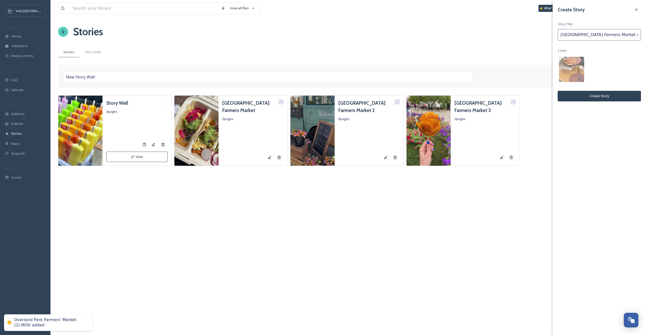
click at [583, 97] on button "Create Story" at bounding box center [599, 96] width 83 height 10
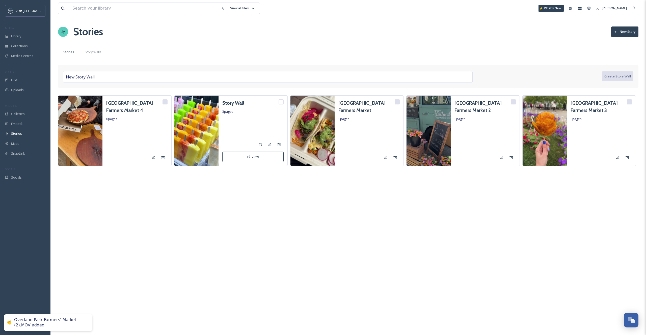
click at [126, 70] on div "New Story Wall Create Story Wall" at bounding box center [348, 76] width 570 height 13
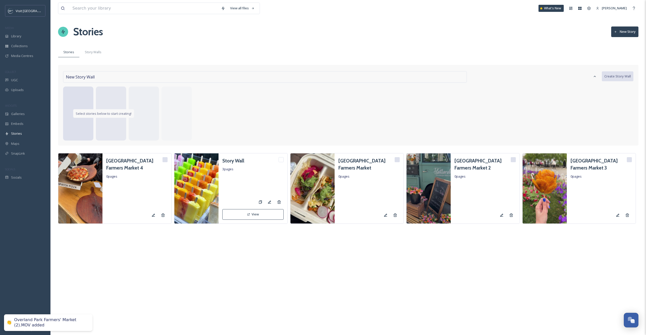
click at [130, 78] on div "New Story Wall" at bounding box center [265, 77] width 404 height 12
click at [333, 179] on img at bounding box center [313, 188] width 44 height 71
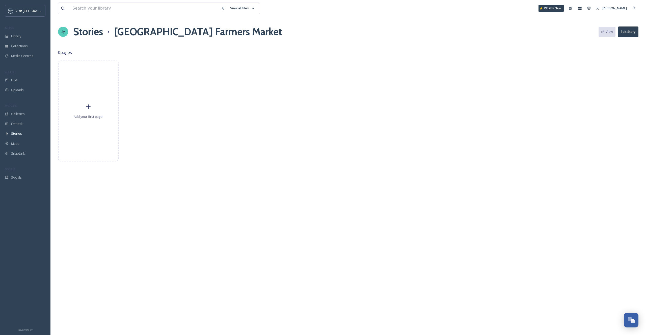
click at [93, 29] on h1 "Stories" at bounding box center [88, 31] width 30 height 15
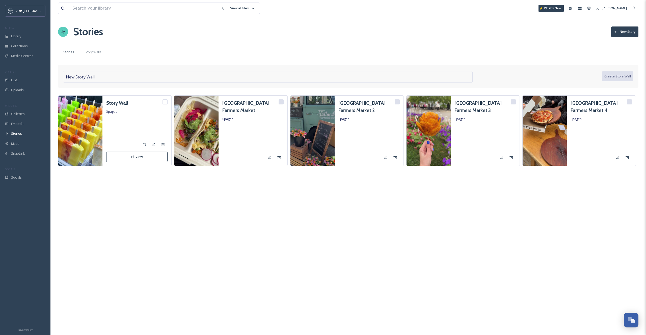
click at [93, 80] on span "New Story Wall" at bounding box center [80, 77] width 29 height 6
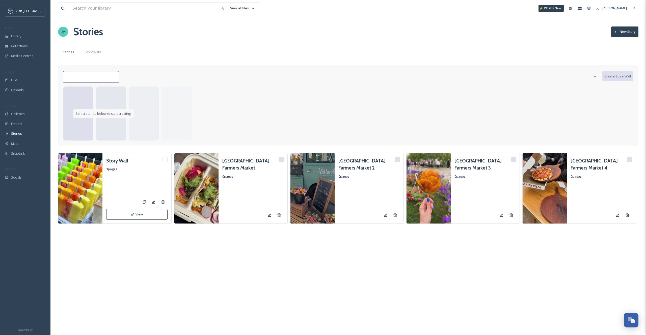
click at [72, 115] on div at bounding box center [78, 114] width 30 height 54
click at [66, 119] on div at bounding box center [78, 114] width 30 height 54
click at [231, 180] on div "Overland Park Farmers Market 0 pages" at bounding box center [253, 188] width 69 height 70
click at [204, 176] on img at bounding box center [196, 188] width 44 height 71
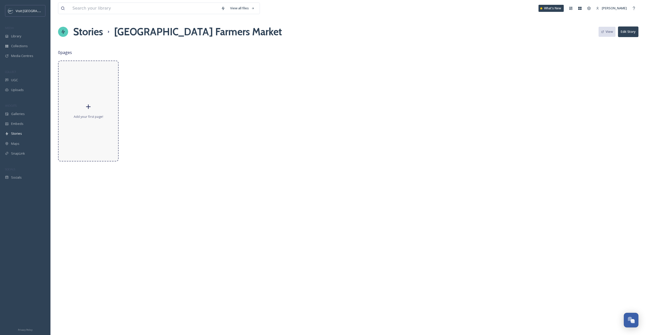
click at [101, 116] on span "Add your first page!" at bounding box center [89, 116] width 30 height 5
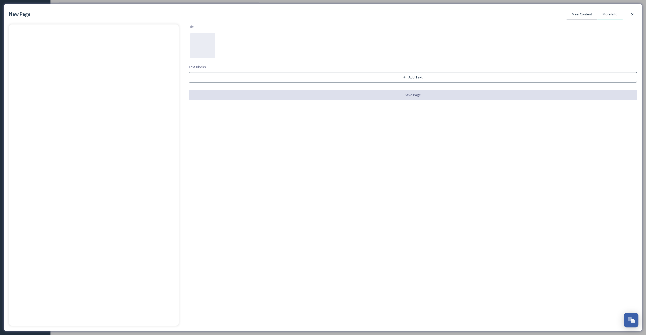
click at [607, 18] on div "More Info" at bounding box center [609, 14] width 25 height 10
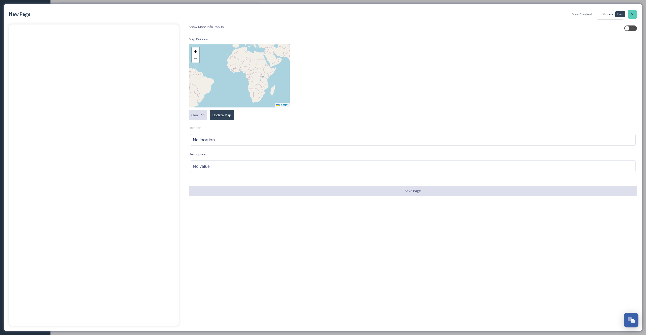
click at [635, 17] on div "Close" at bounding box center [632, 14] width 9 height 9
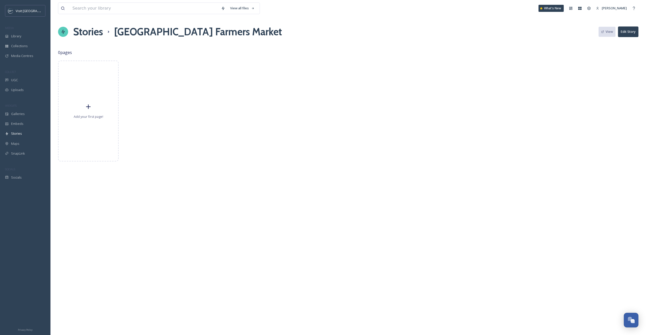
click at [168, 141] on div "Add your first page!" at bounding box center [348, 111] width 581 height 101
click at [84, 33] on h1 "Stories" at bounding box center [88, 31] width 30 height 15
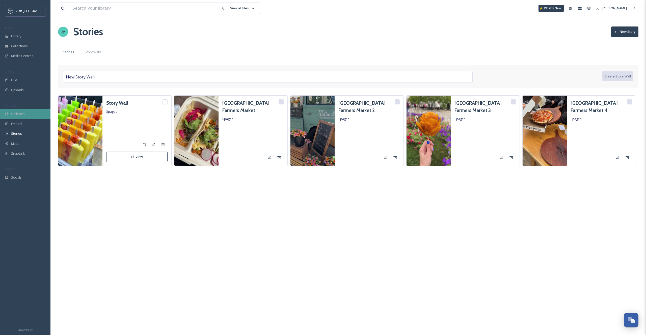
click at [27, 109] on div "Galleries" at bounding box center [25, 114] width 50 height 10
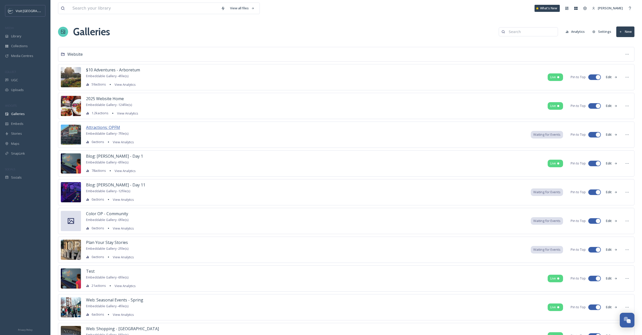
click at [108, 128] on span "Attractions: OPFM" at bounding box center [103, 128] width 34 height 6
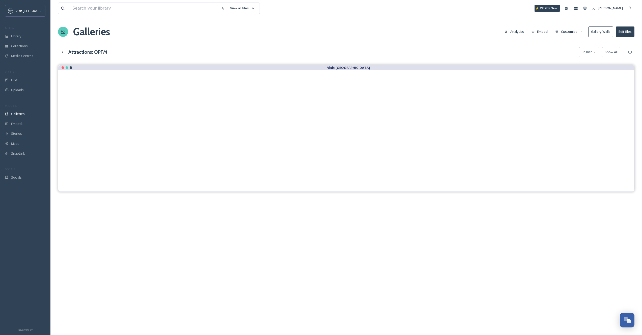
click at [618, 34] on button "Edit files" at bounding box center [625, 32] width 19 height 10
click at [525, 36] on button "Analytics" at bounding box center [514, 32] width 24 height 10
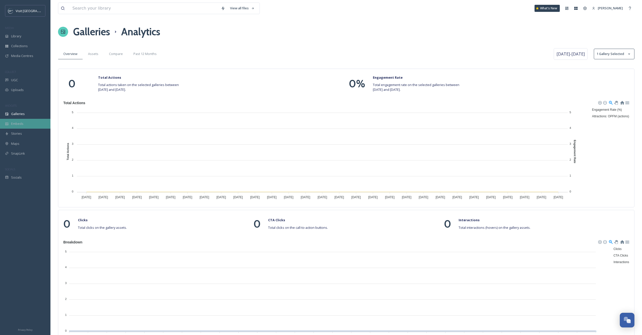
click at [30, 120] on div "Embeds" at bounding box center [25, 124] width 50 height 10
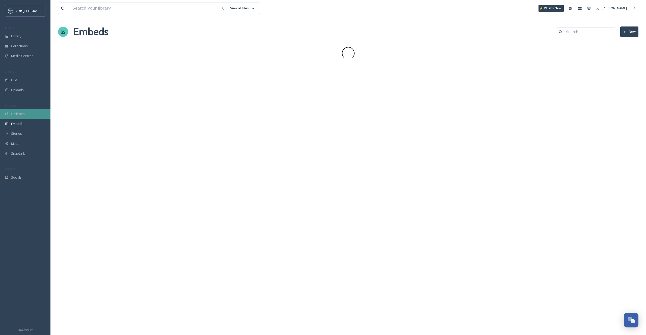
click at [21, 118] on div "Galleries" at bounding box center [25, 114] width 50 height 10
